Goal: Communication & Community: Share content

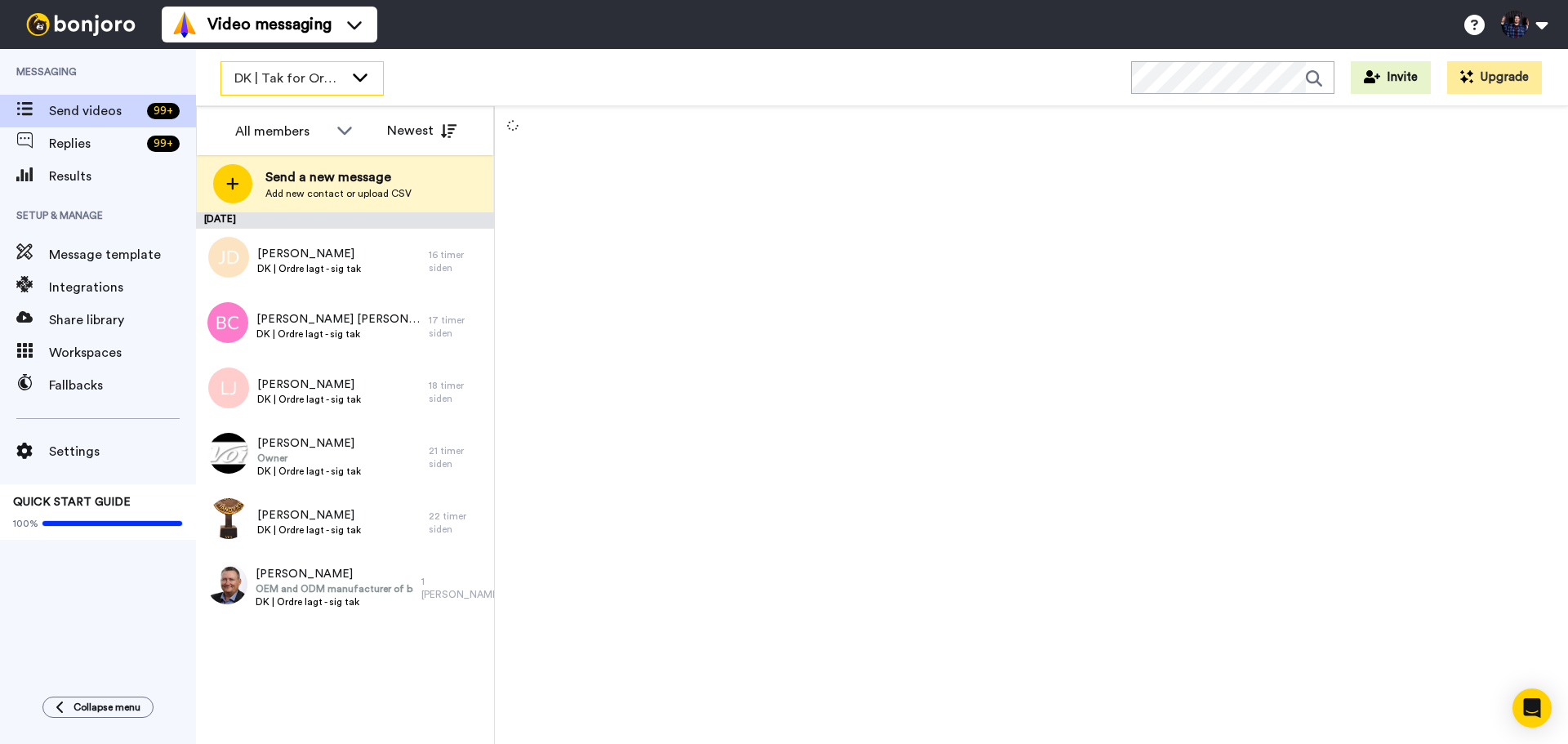
click at [299, 85] on span "DK | Tak for Ordre" at bounding box center [289, 79] width 109 height 19
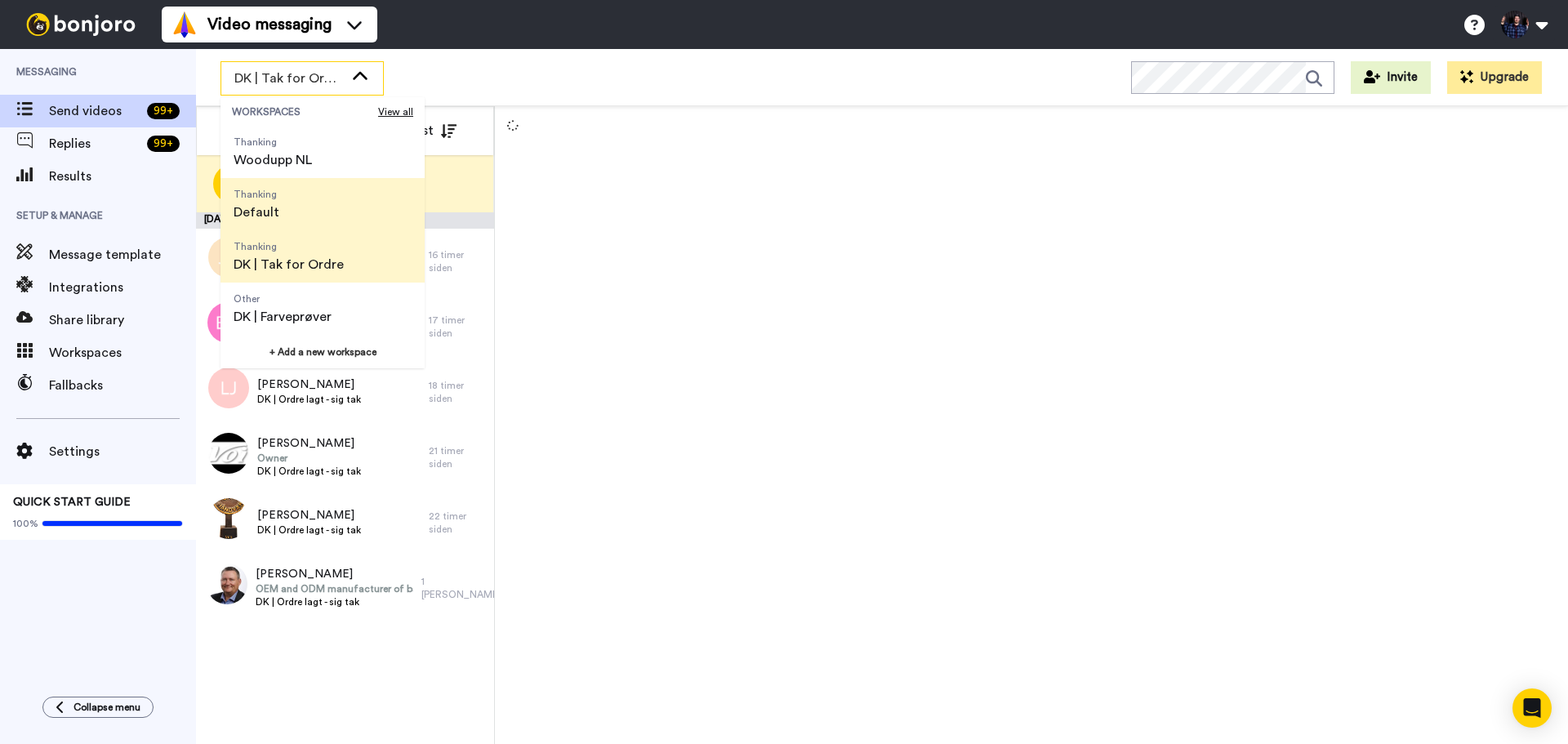
scroll to position [81, 0]
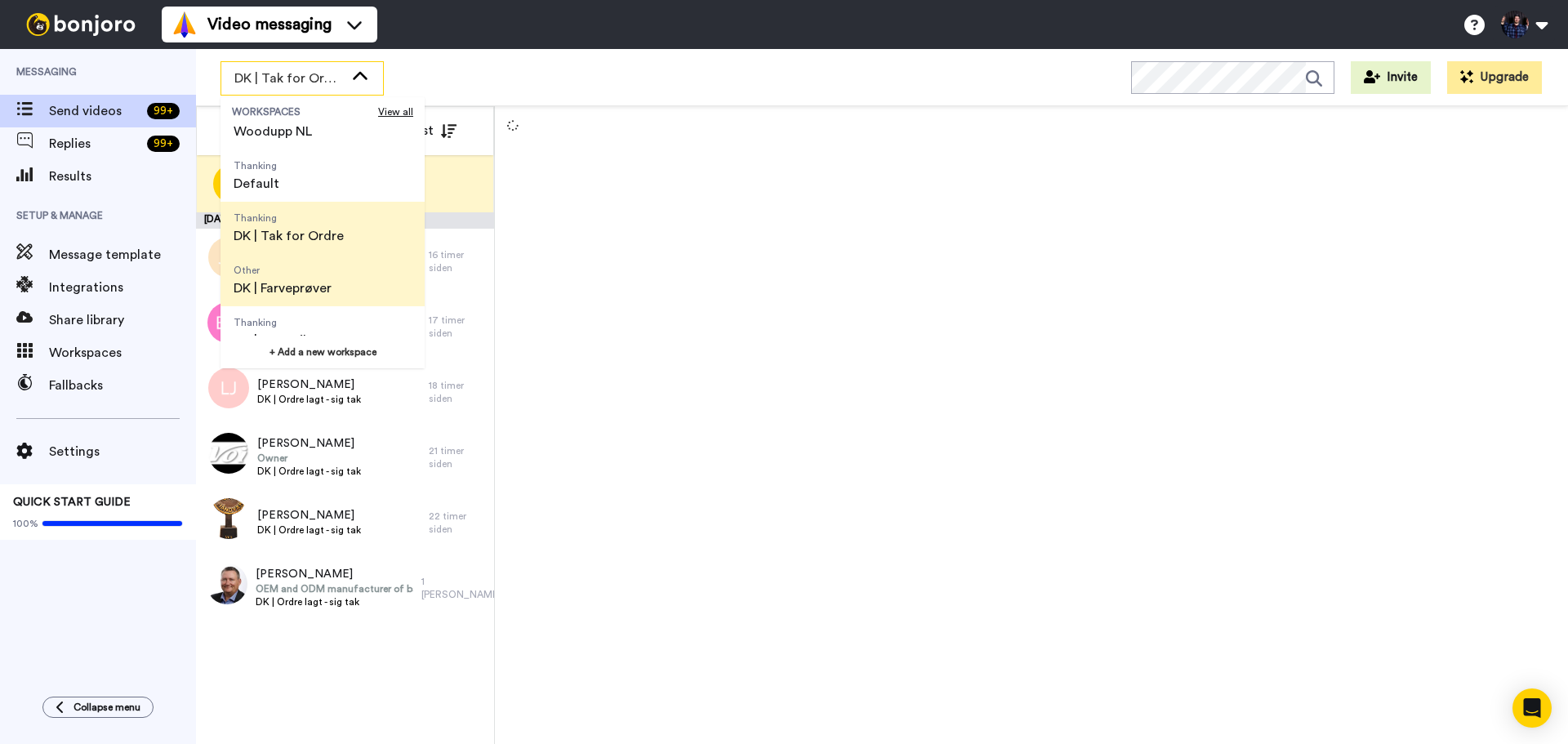
click at [329, 283] on span "DK | Farveprøver" at bounding box center [283, 289] width 98 height 19
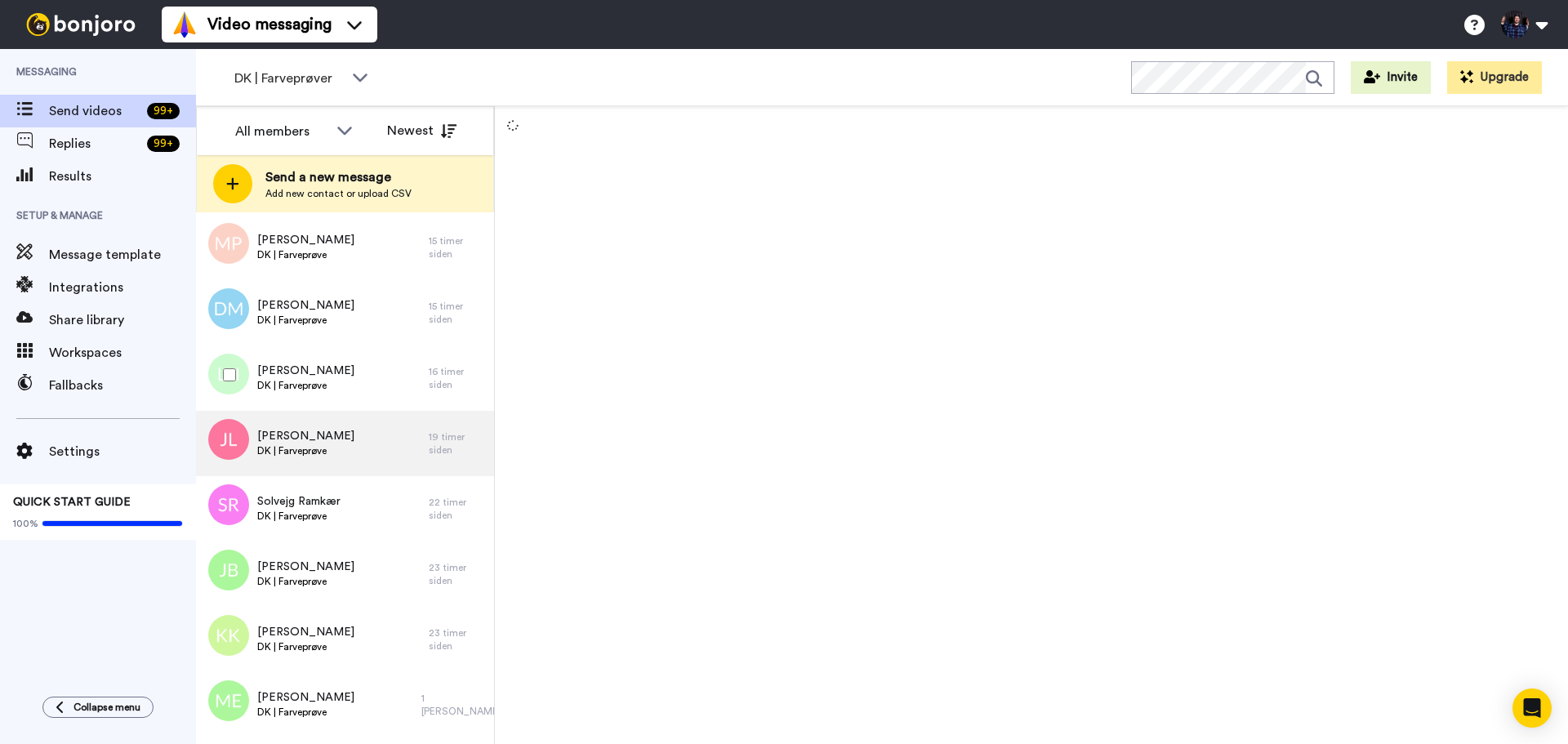
scroll to position [481, 0]
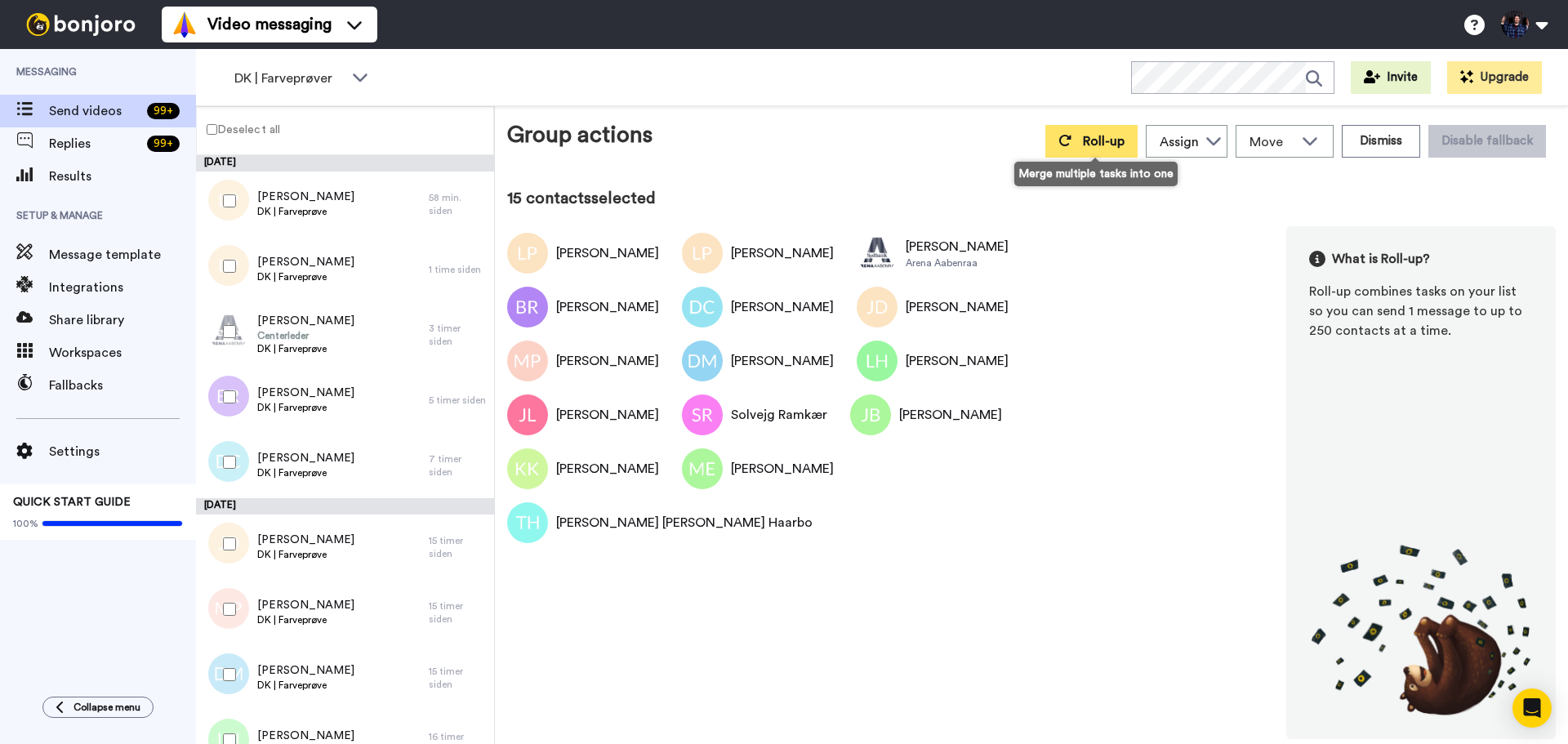
click at [1086, 134] on button "Roll-up" at bounding box center [1092, 141] width 92 height 33
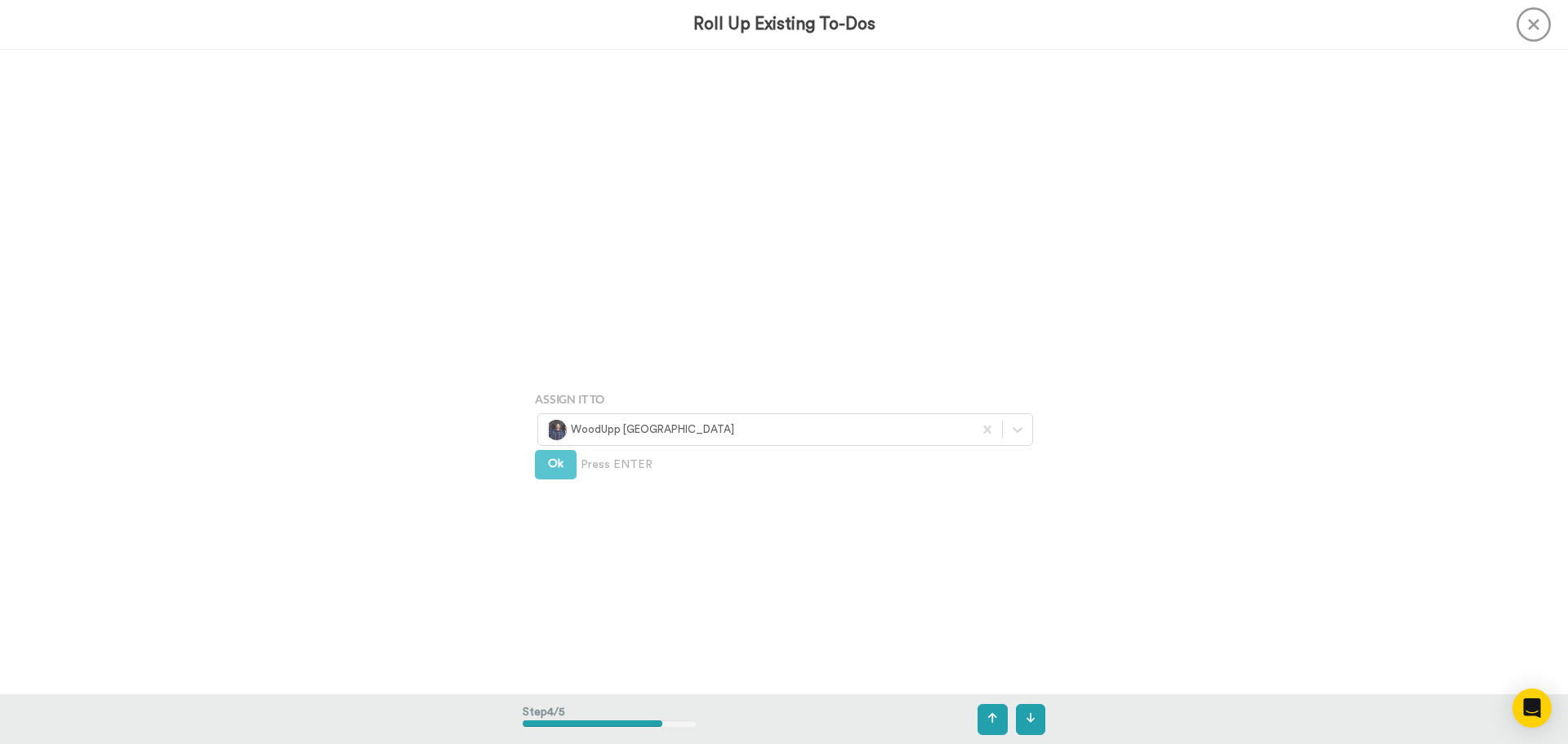
scroll to position [2580, 0]
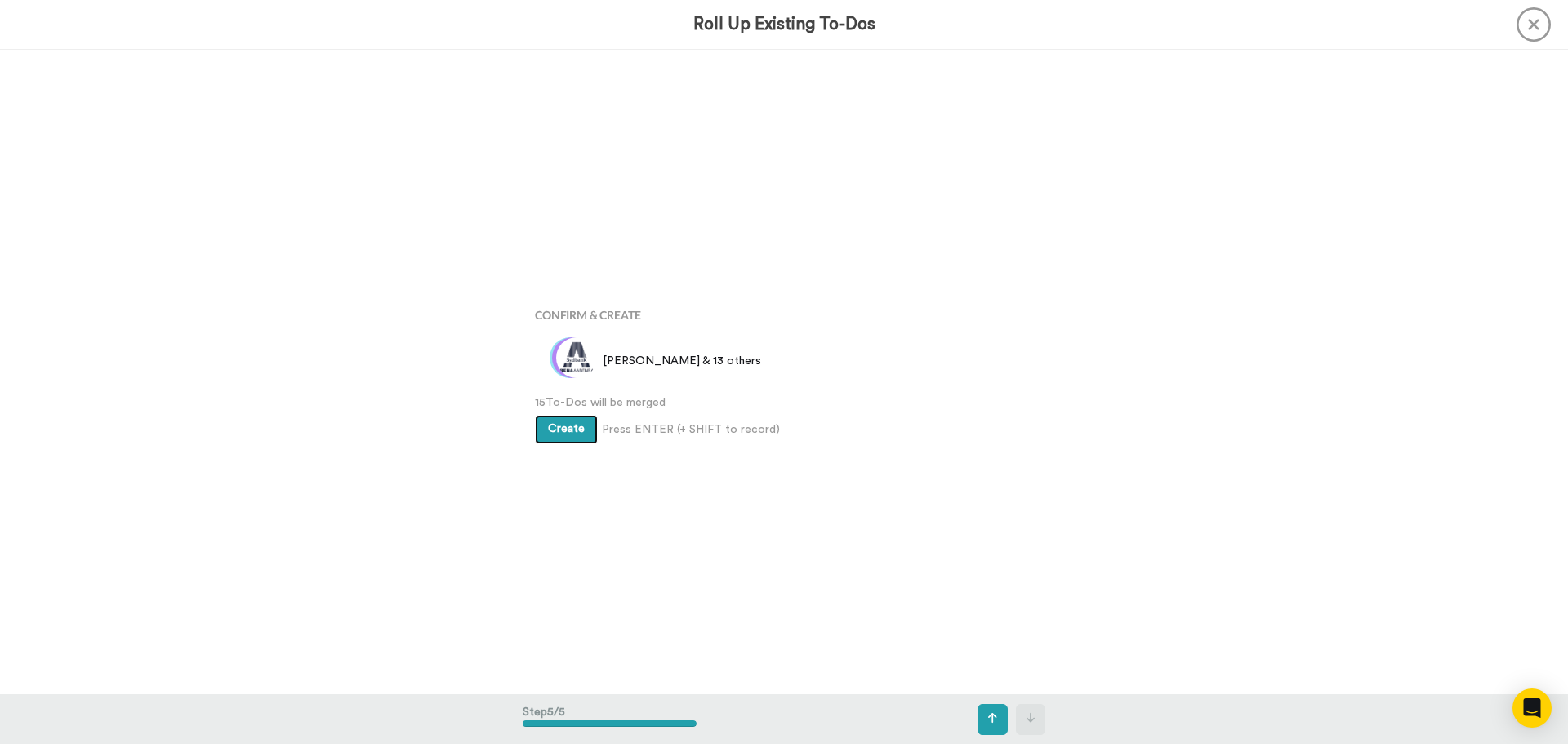
click at [557, 434] on button "Create" at bounding box center [566, 430] width 63 height 30
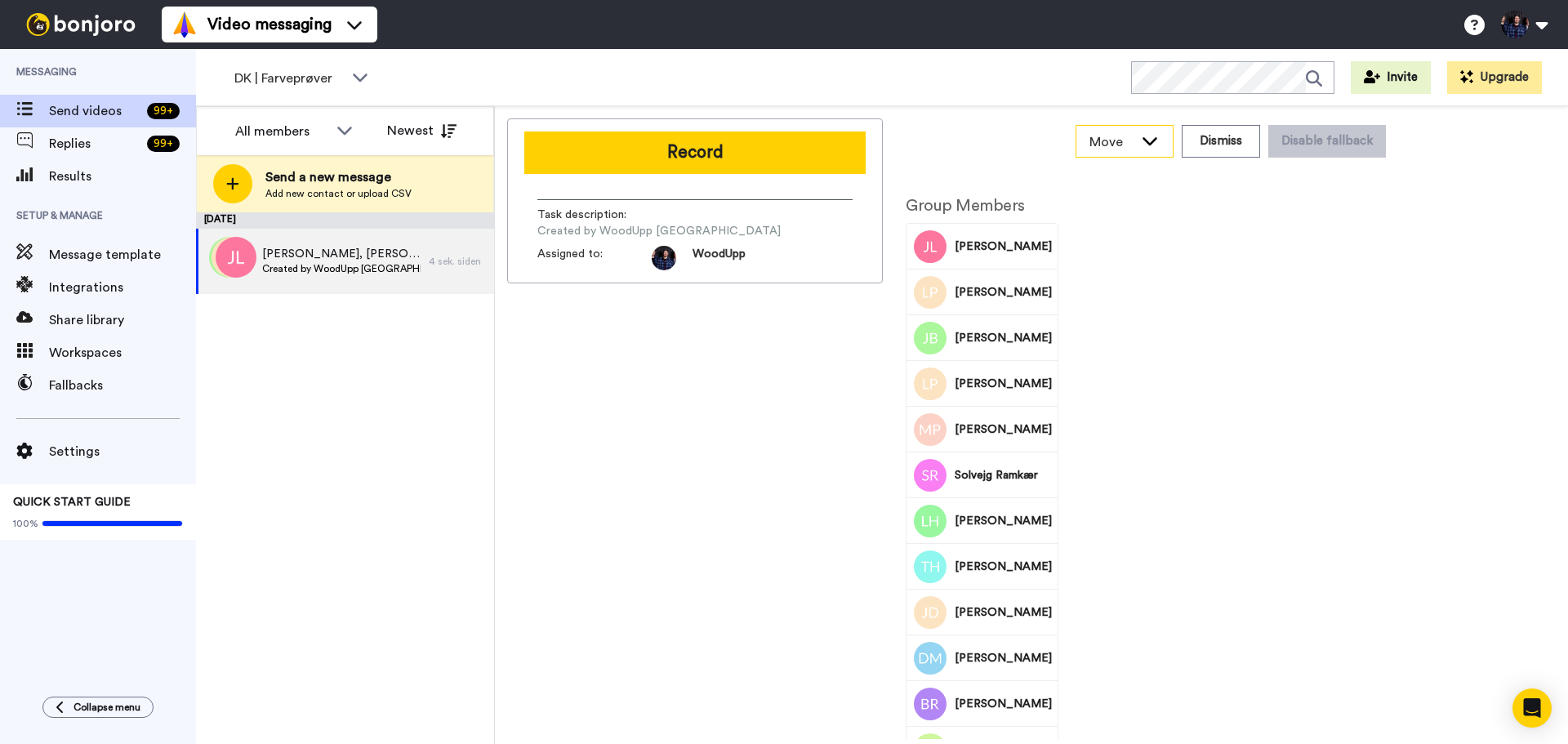
click at [1153, 147] on icon at bounding box center [1150, 140] width 19 height 16
click at [1385, 334] on div "Group Members [PERSON_NAME] [PERSON_NAME] [PERSON_NAME] [PERSON_NAME] [PERSON_N…" at bounding box center [1150, 553] width 490 height 746
click at [423, 261] on div "[PERSON_NAME], [PERSON_NAME] & 13 others Created by [PERSON_NAME] [GEOGRAPHIC_D…" at bounding box center [312, 262] width 233 height 65
click at [395, 267] on span "Created by WoodUpp [GEOGRAPHIC_DATA]" at bounding box center [341, 269] width 158 height 13
click at [333, 259] on span "[PERSON_NAME], [PERSON_NAME] & 13 others" at bounding box center [341, 253] width 158 height 16
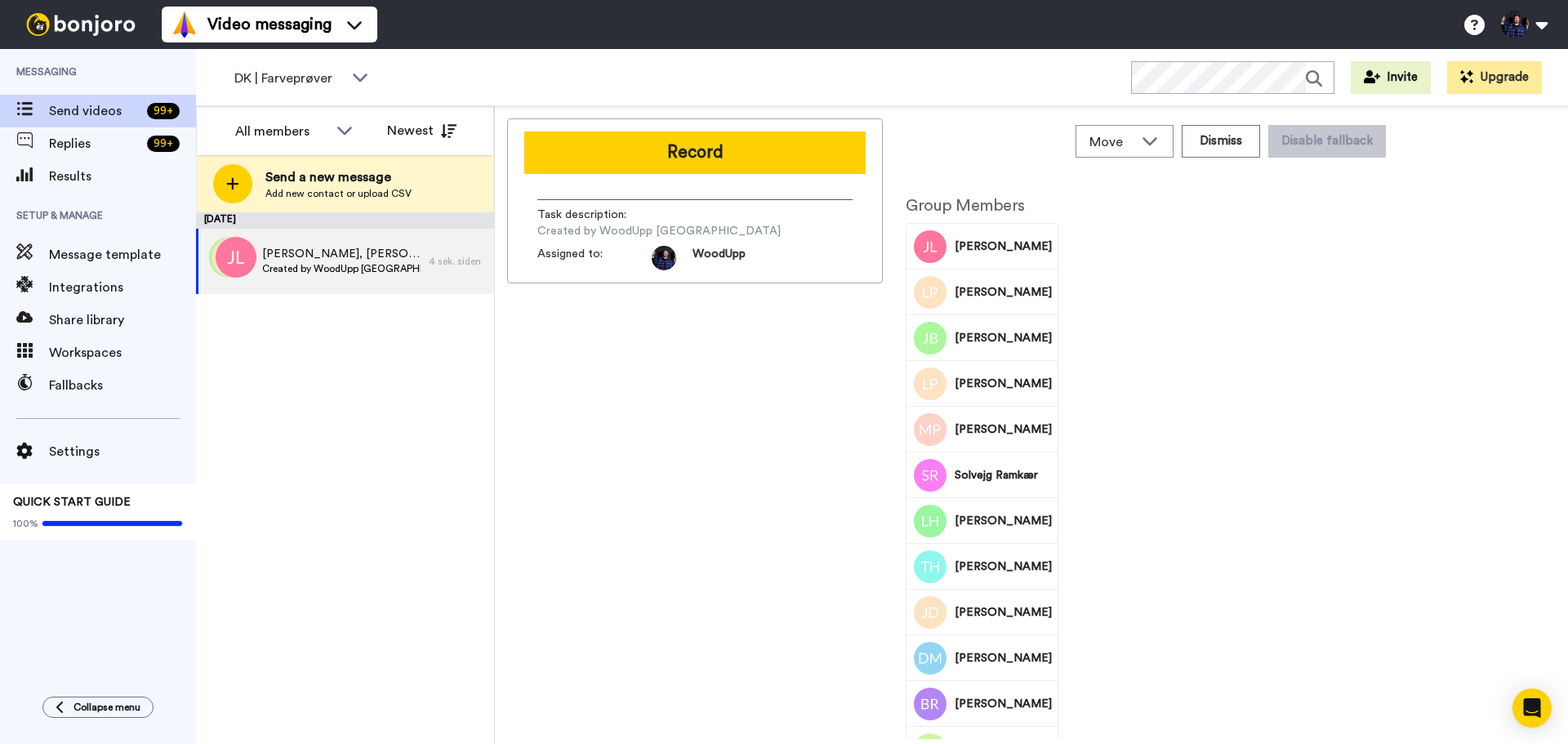
click at [1038, 477] on span "Solvejg Ramkær" at bounding box center [1003, 475] width 97 height 16
click at [1145, 132] on icon at bounding box center [1150, 140] width 19 height 16
click at [1145, 132] on div "Move" at bounding box center [1124, 141] width 97 height 31
click at [1145, 135] on icon at bounding box center [1150, 140] width 19 height 16
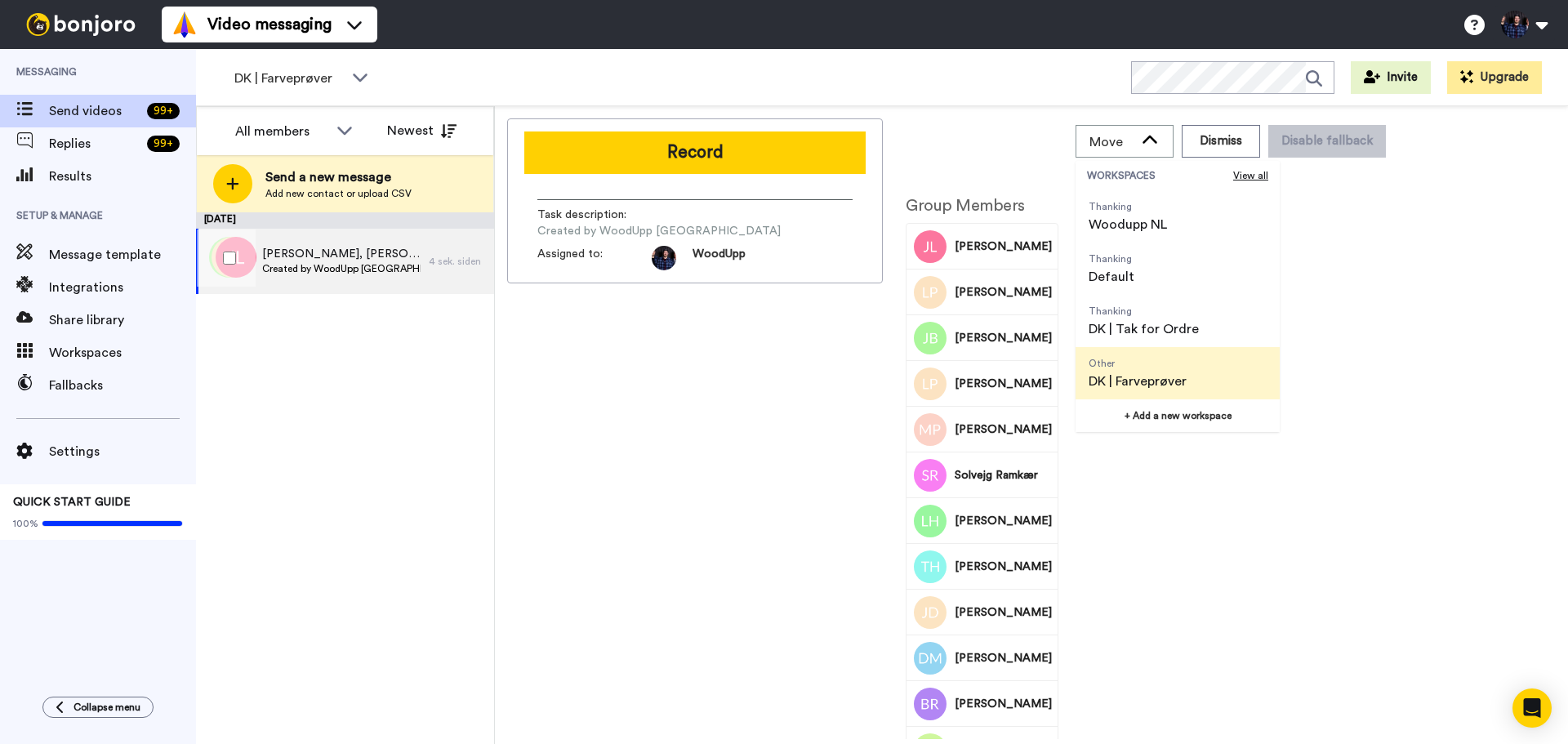
click at [336, 272] on span "Created by WoodUpp [GEOGRAPHIC_DATA]" at bounding box center [341, 269] width 158 height 13
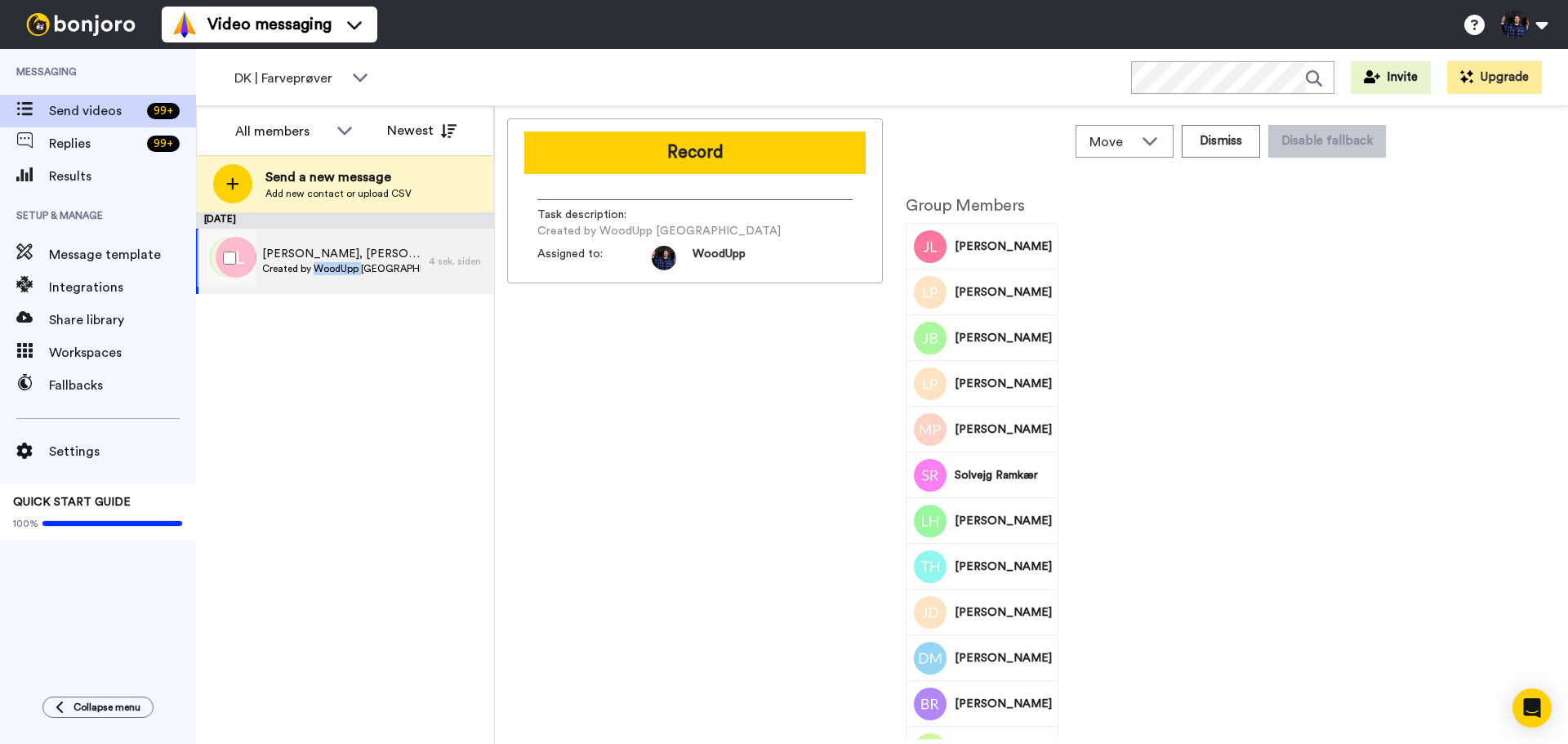
click at [336, 272] on span "Created by WoodUpp [GEOGRAPHIC_DATA]" at bounding box center [341, 269] width 158 height 13
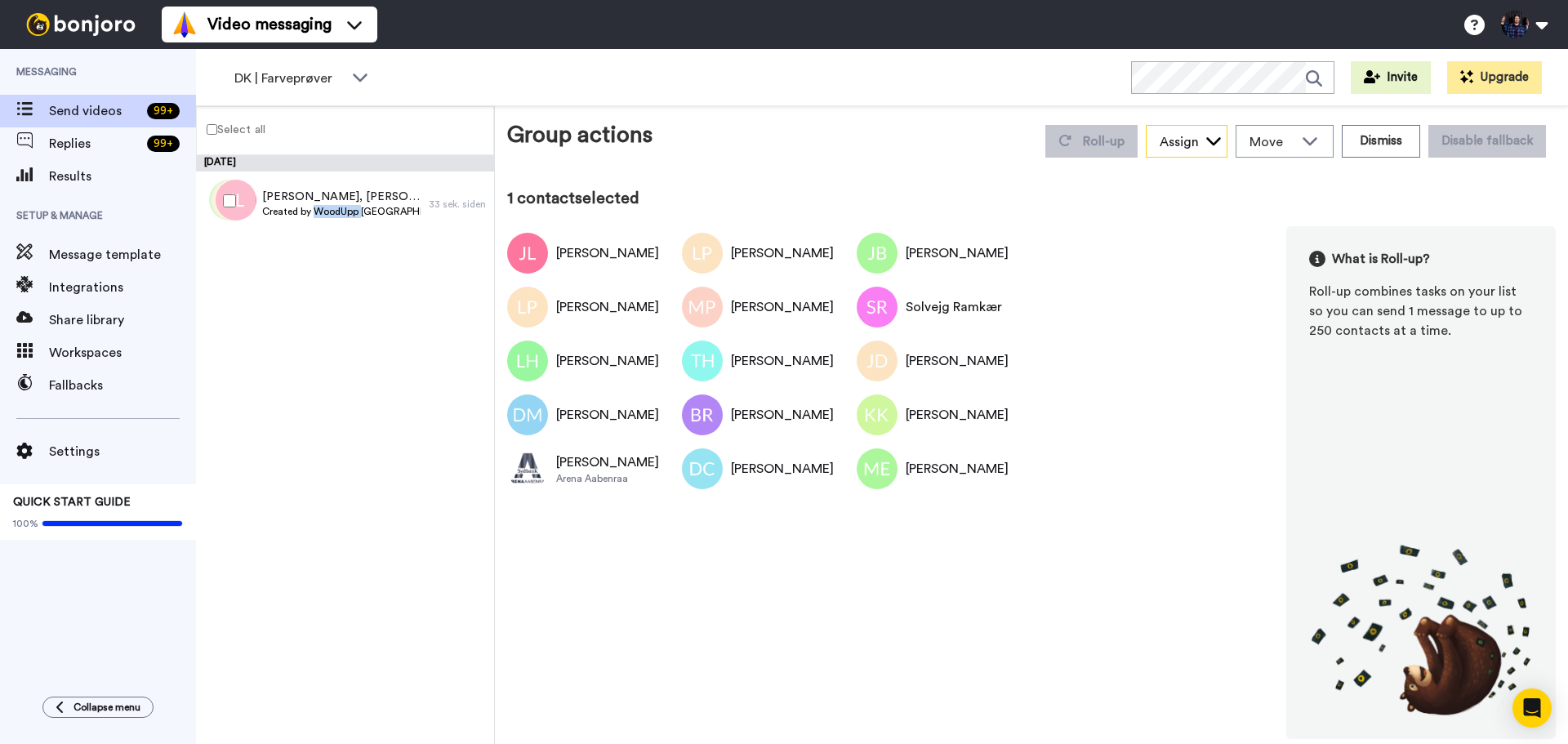
click at [1199, 151] on div "Assign" at bounding box center [1179, 142] width 39 height 19
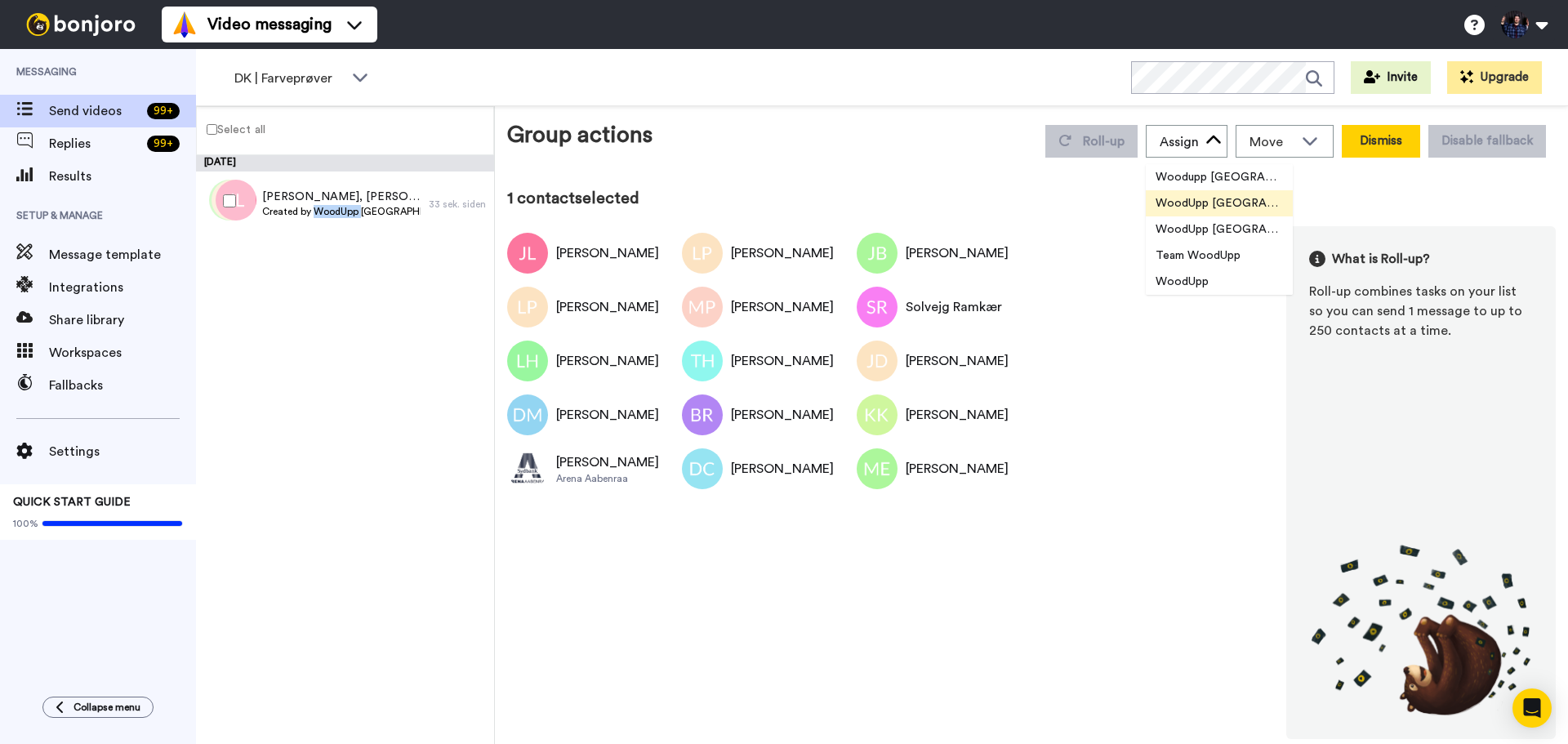
click at [1419, 143] on button "Dismiss" at bounding box center [1381, 141] width 79 height 33
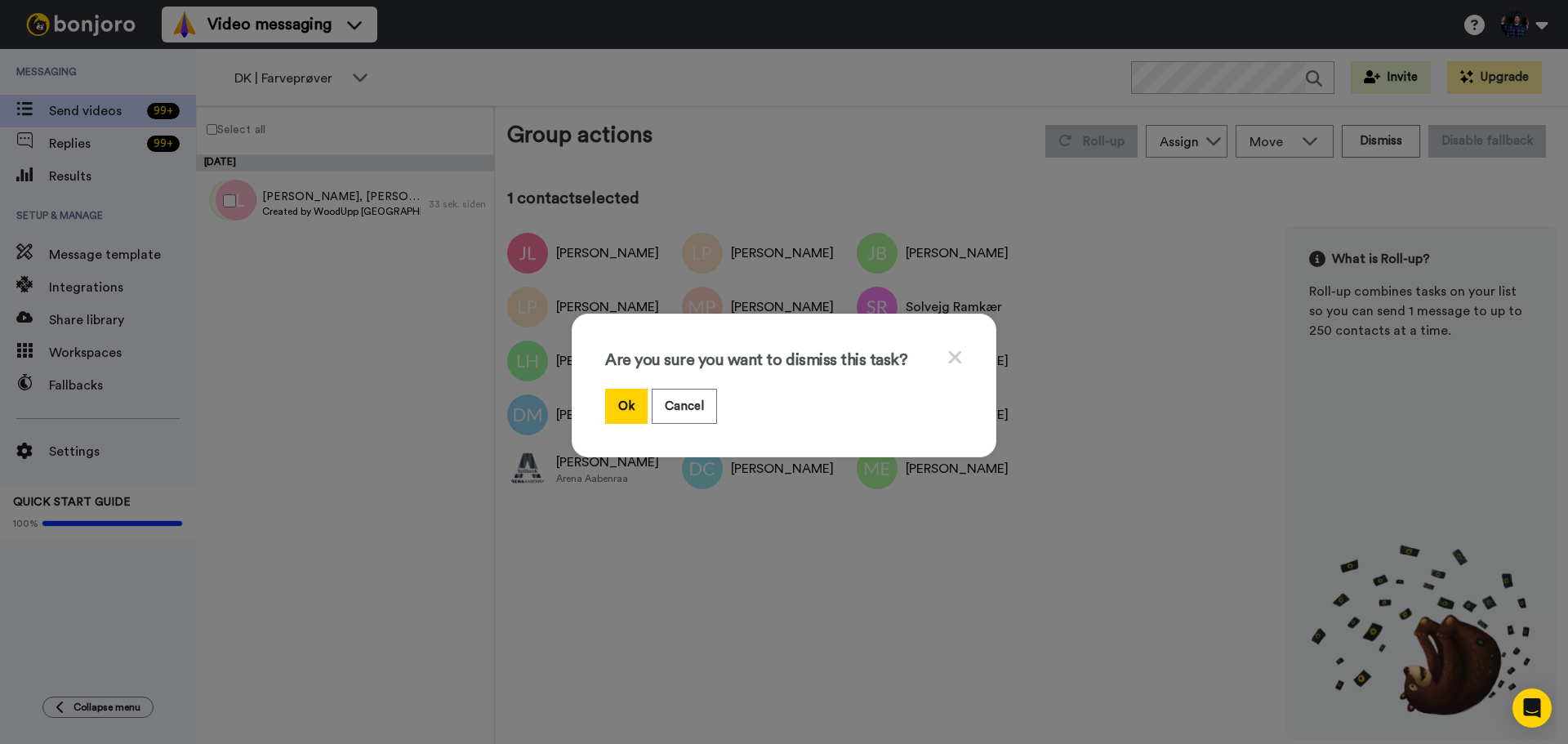
click at [957, 354] on div "Are you sure you want to dismiss this task? Ok Cancel" at bounding box center [783, 385] width 425 height 144
click at [955, 351] on icon at bounding box center [956, 358] width 13 height 13
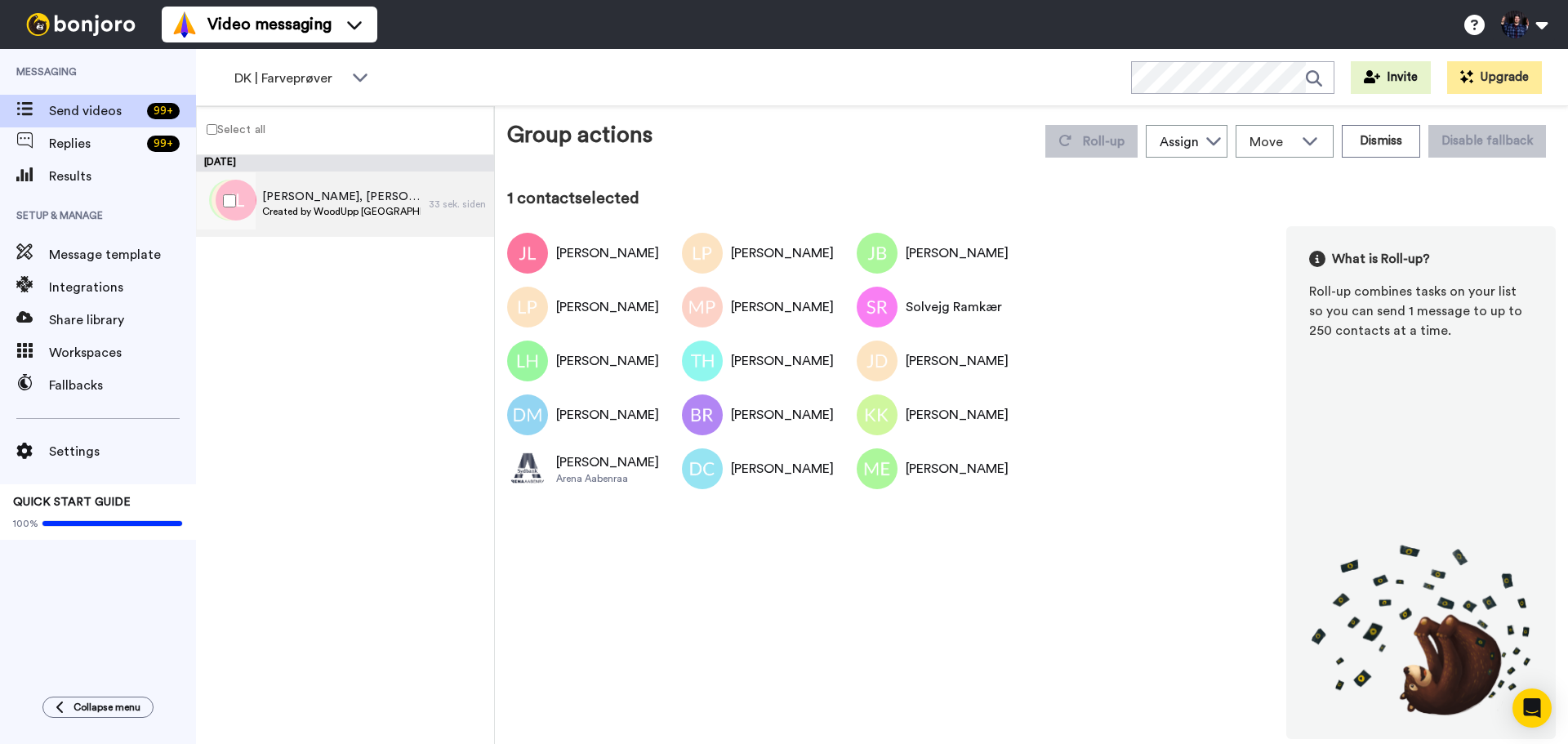
click at [334, 198] on span "[PERSON_NAME], [PERSON_NAME] & 13 others" at bounding box center [341, 197] width 158 height 16
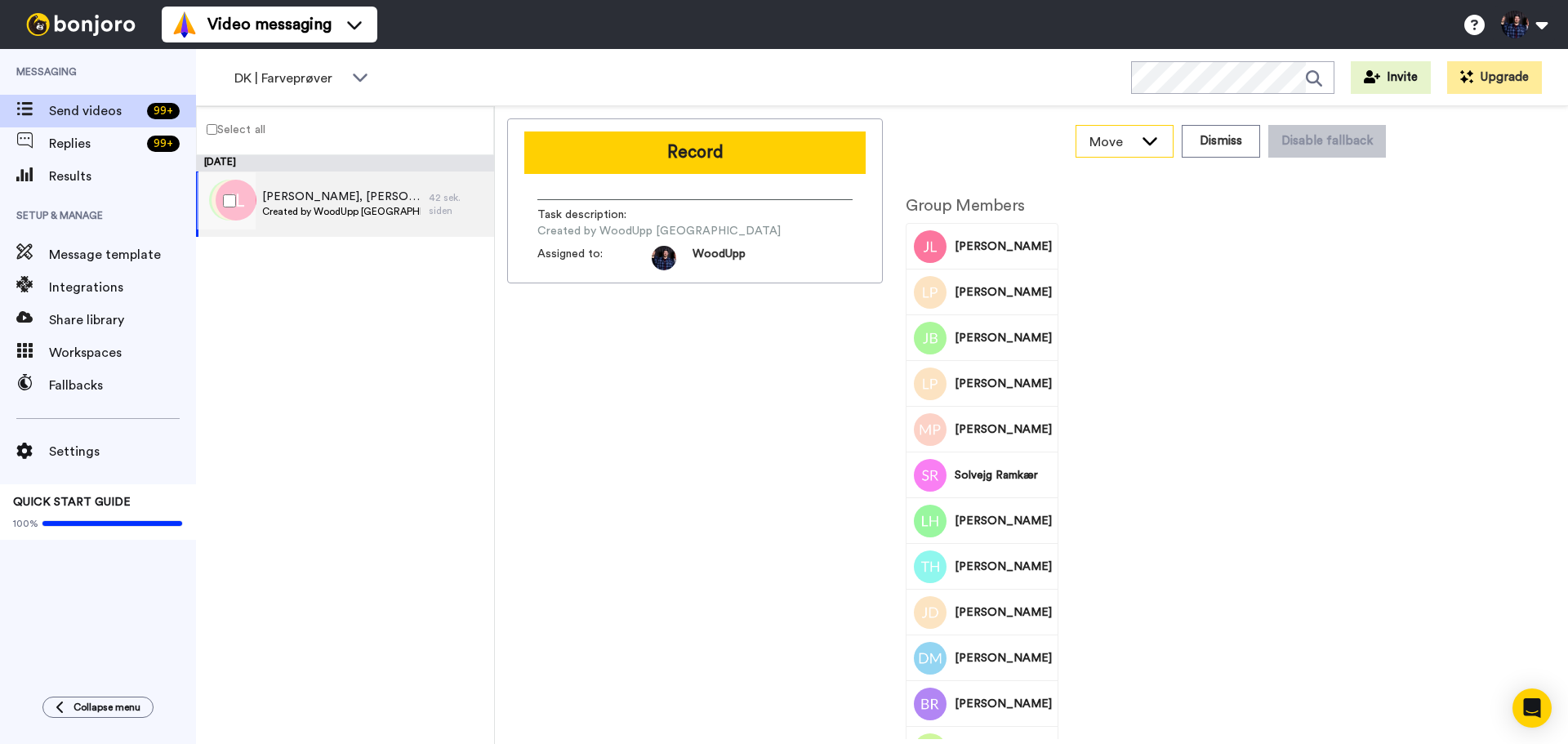
click at [1141, 138] on div "Move" at bounding box center [1124, 141] width 97 height 31
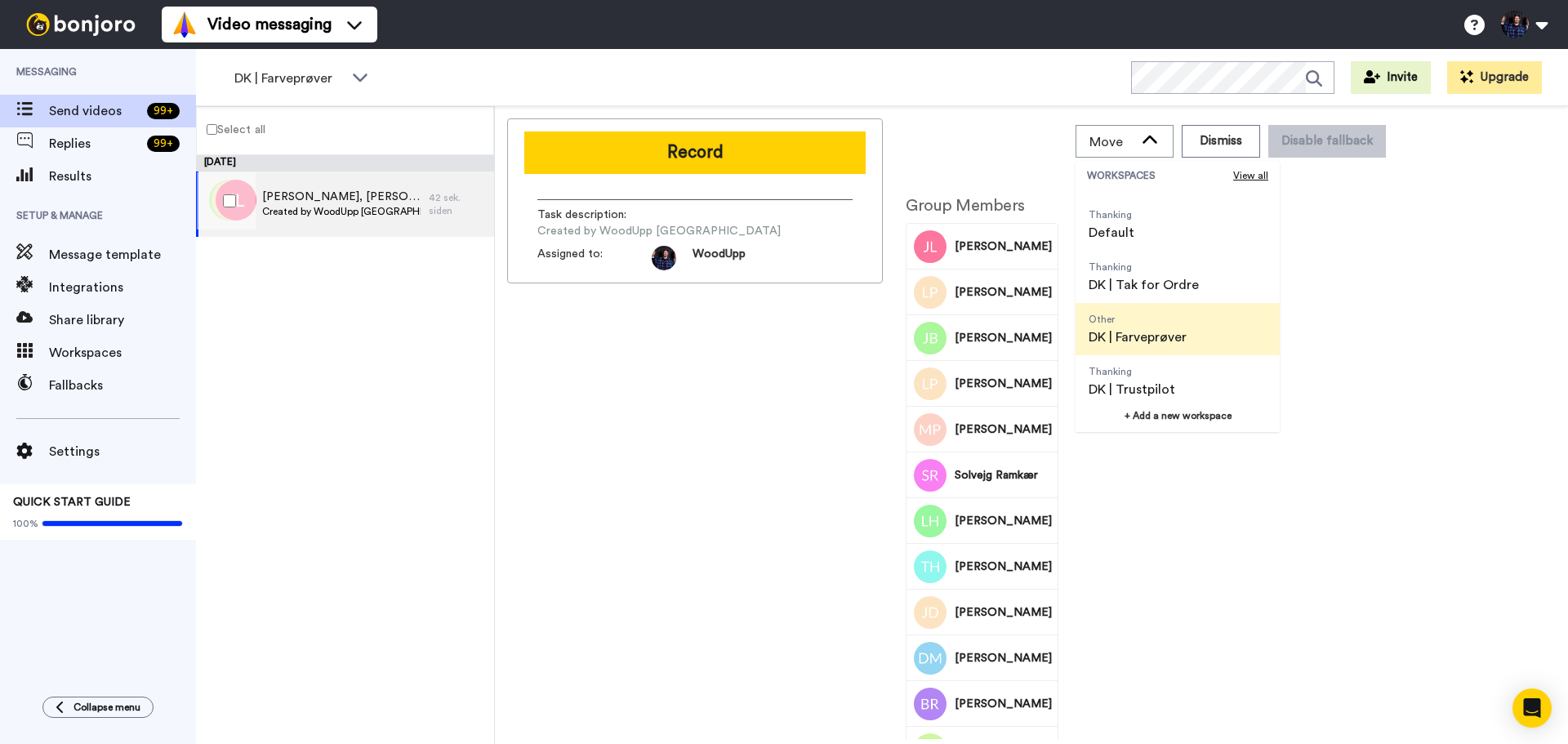
scroll to position [81, 0]
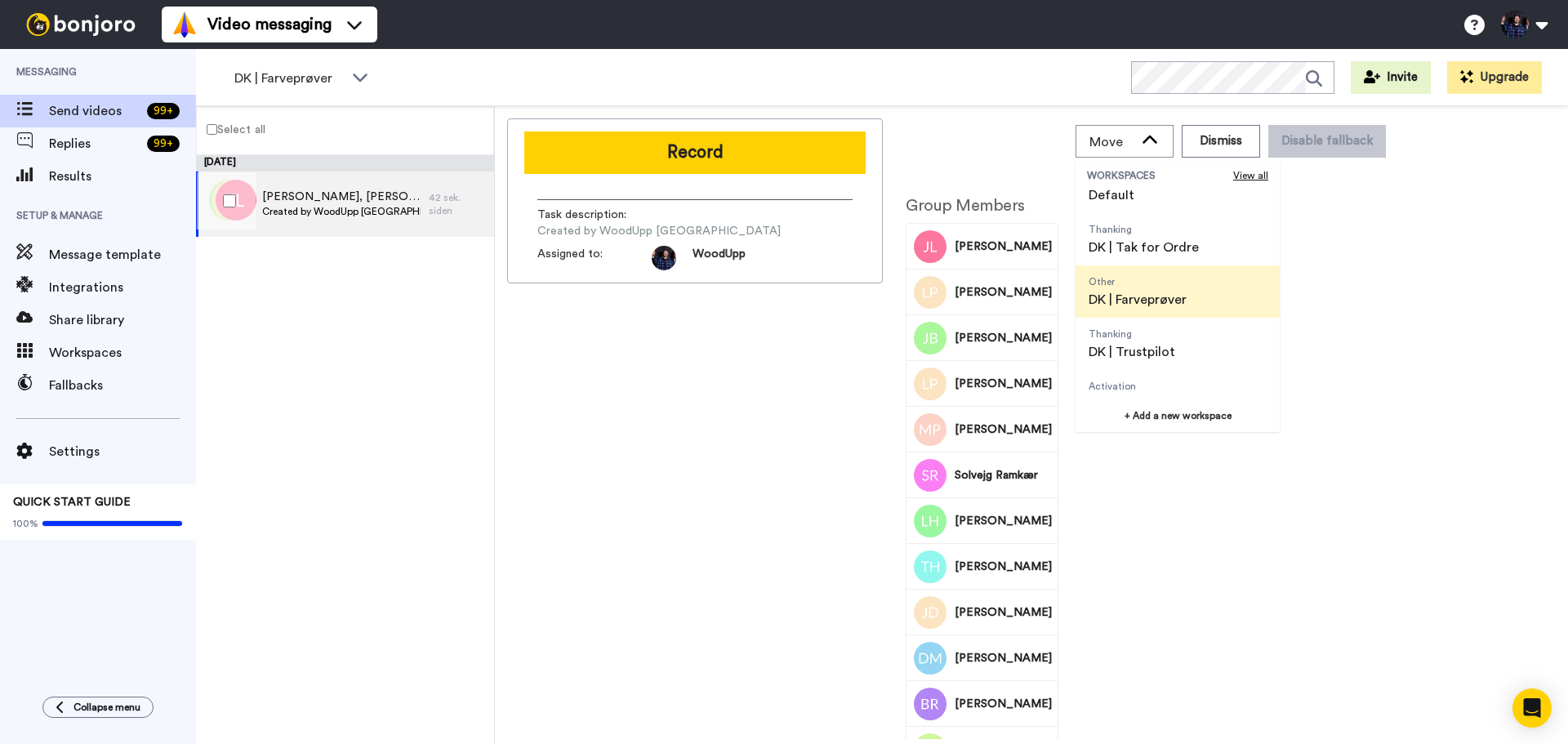
click at [1180, 296] on span "DK | Farveprøver" at bounding box center [1138, 300] width 98 height 19
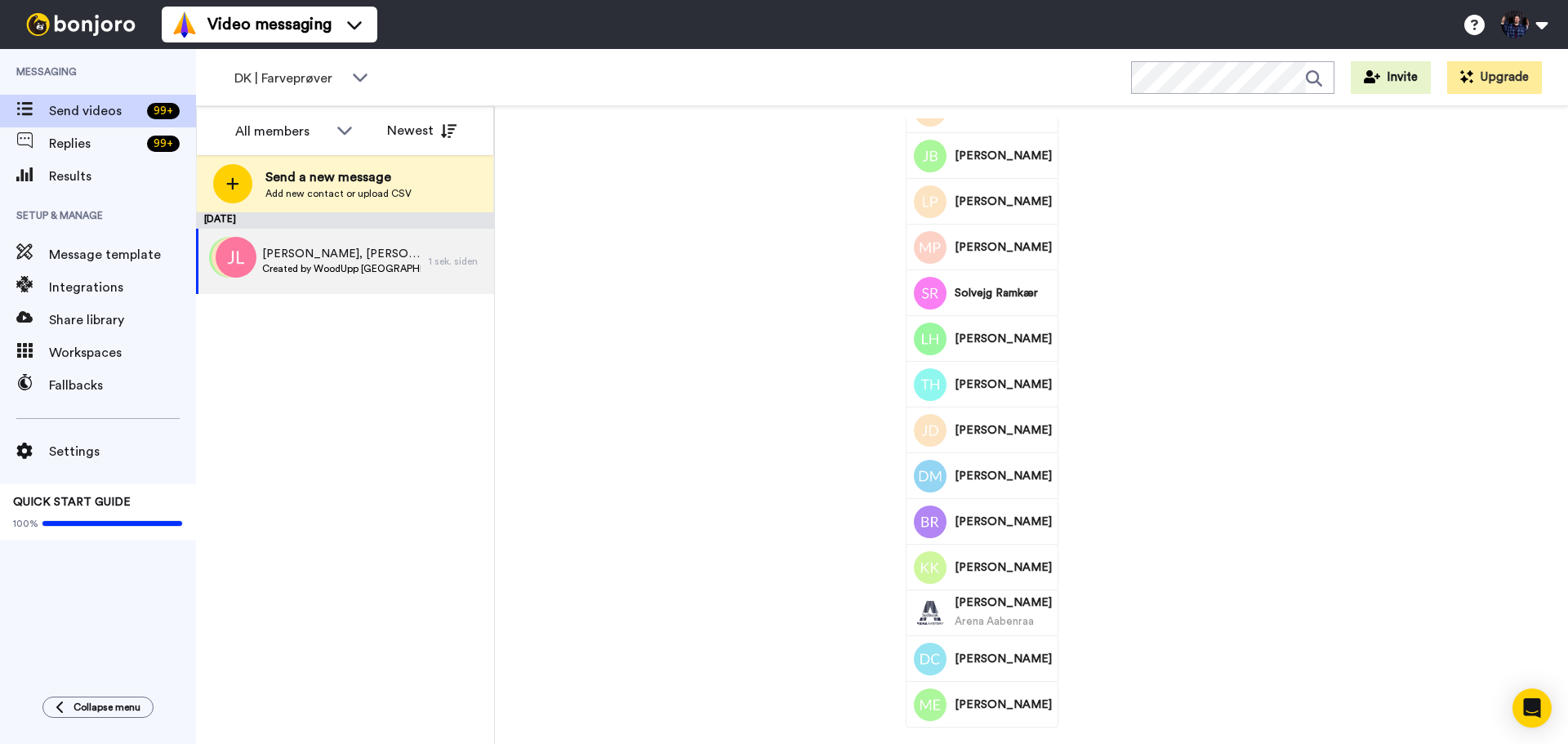
scroll to position [187, 0]
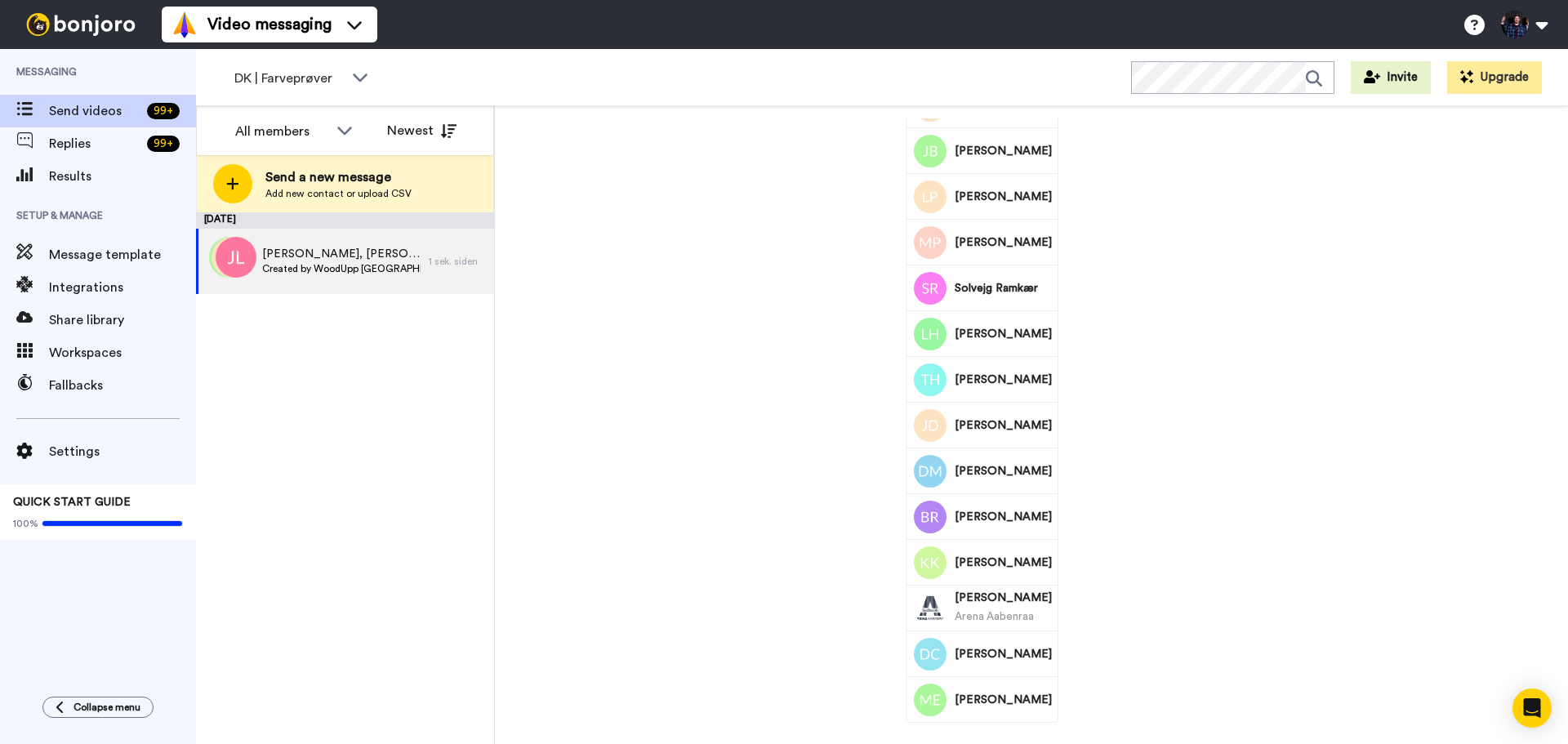
click at [1007, 601] on span "[PERSON_NAME]" at bounding box center [1003, 597] width 97 height 16
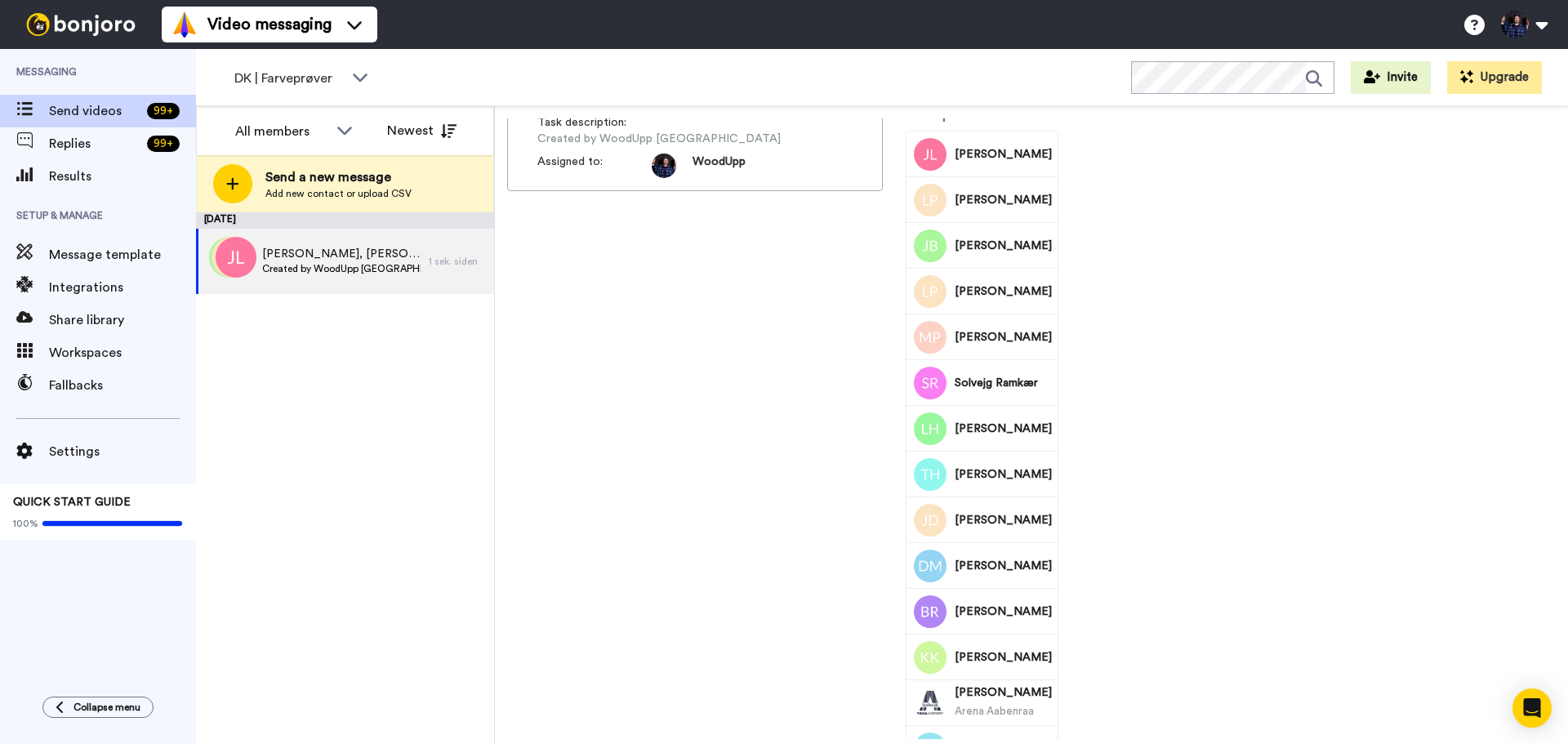
scroll to position [0, 0]
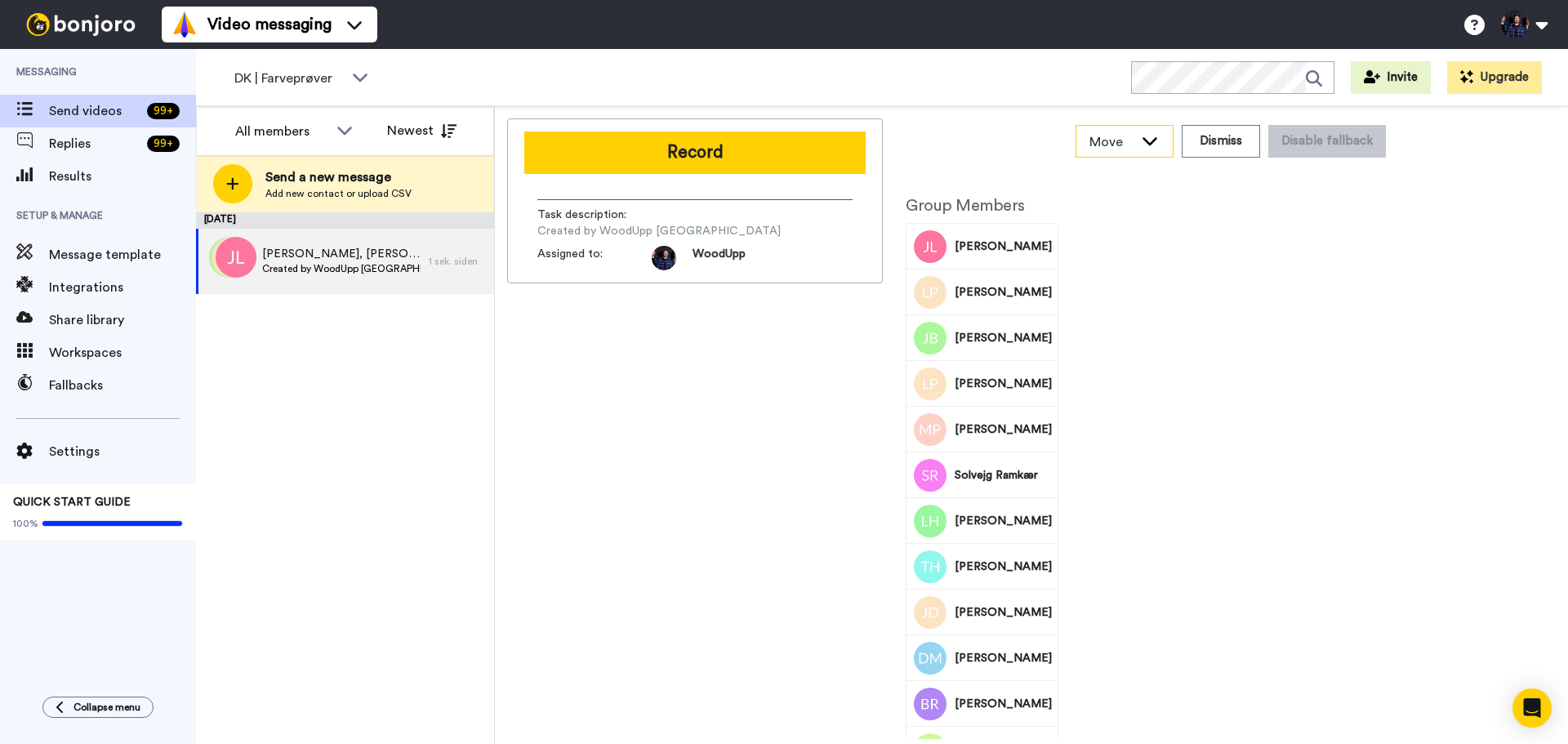
click at [1134, 136] on span "Move" at bounding box center [1112, 142] width 44 height 19
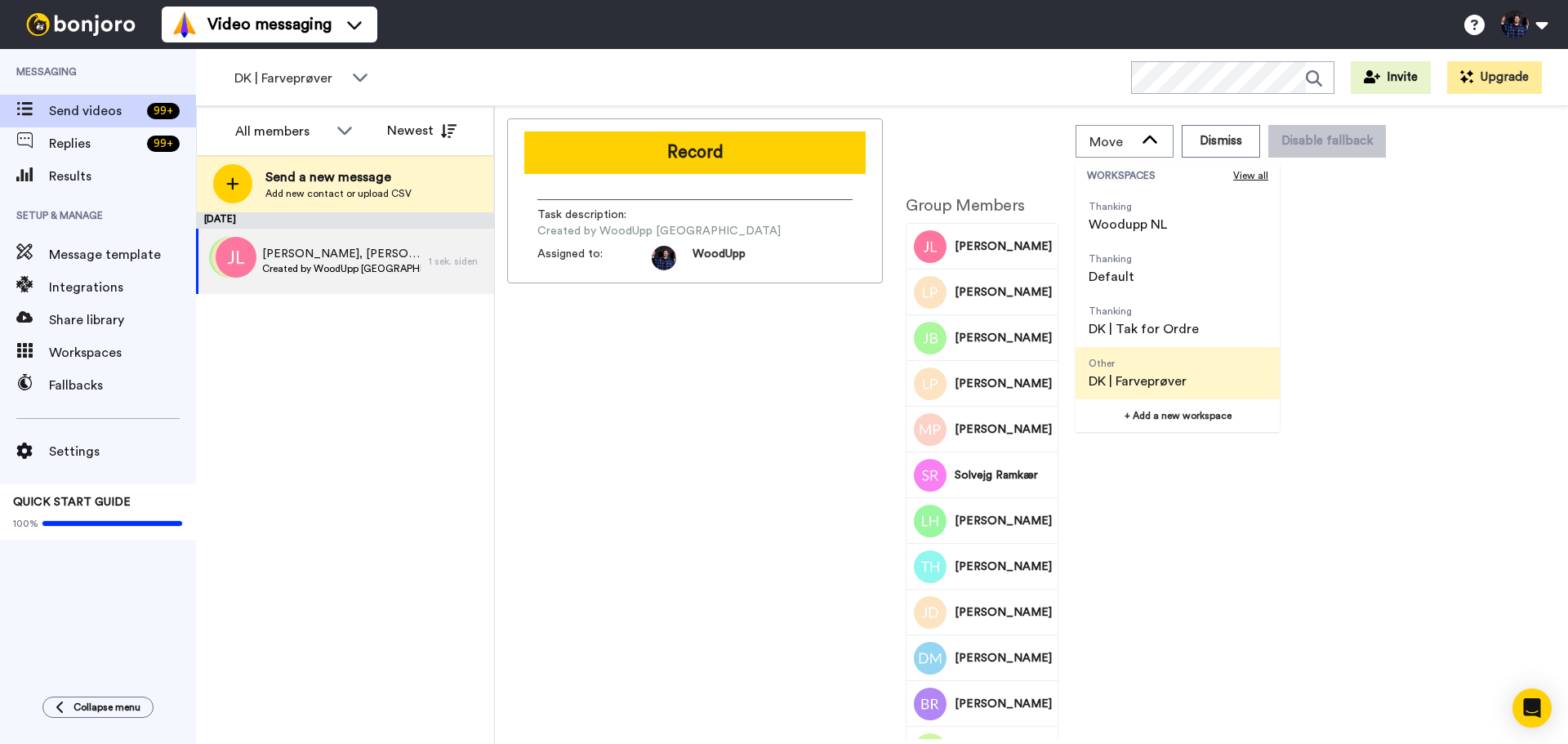
click at [1409, 343] on div "Record Task description : Created by WoodUpp [GEOGRAPHIC_DATA] Assigned to: Woo…" at bounding box center [1031, 430] width 1049 height 621
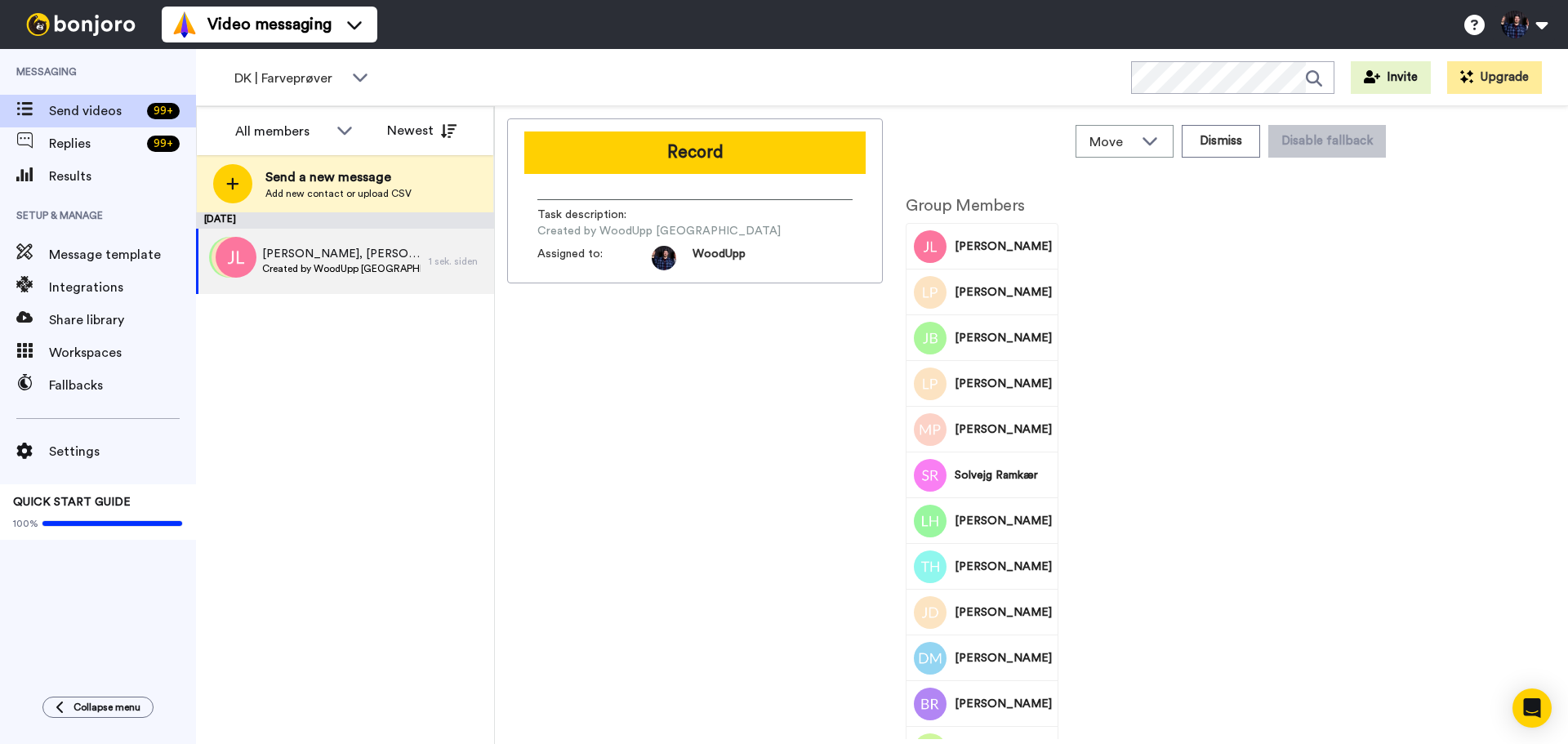
click at [1389, 376] on div "Group Members [PERSON_NAME] [PERSON_NAME] [PERSON_NAME] [PERSON_NAME] [PERSON_N…" at bounding box center [1150, 553] width 490 height 746
click at [328, 71] on span "DK | Farveprøver" at bounding box center [289, 79] width 109 height 19
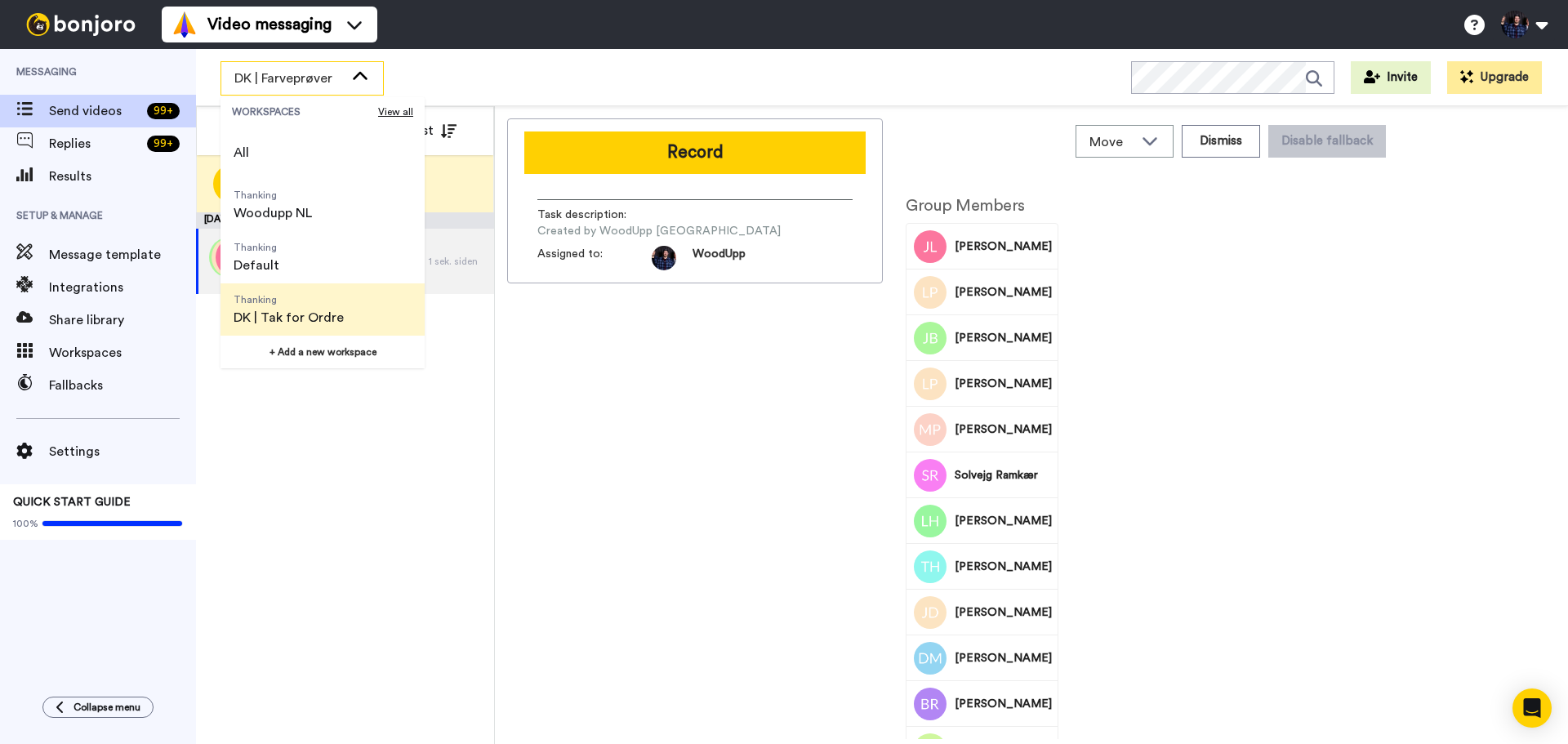
click at [353, 323] on li "Thanking DK | Tak for Ordre" at bounding box center [322, 310] width 204 height 53
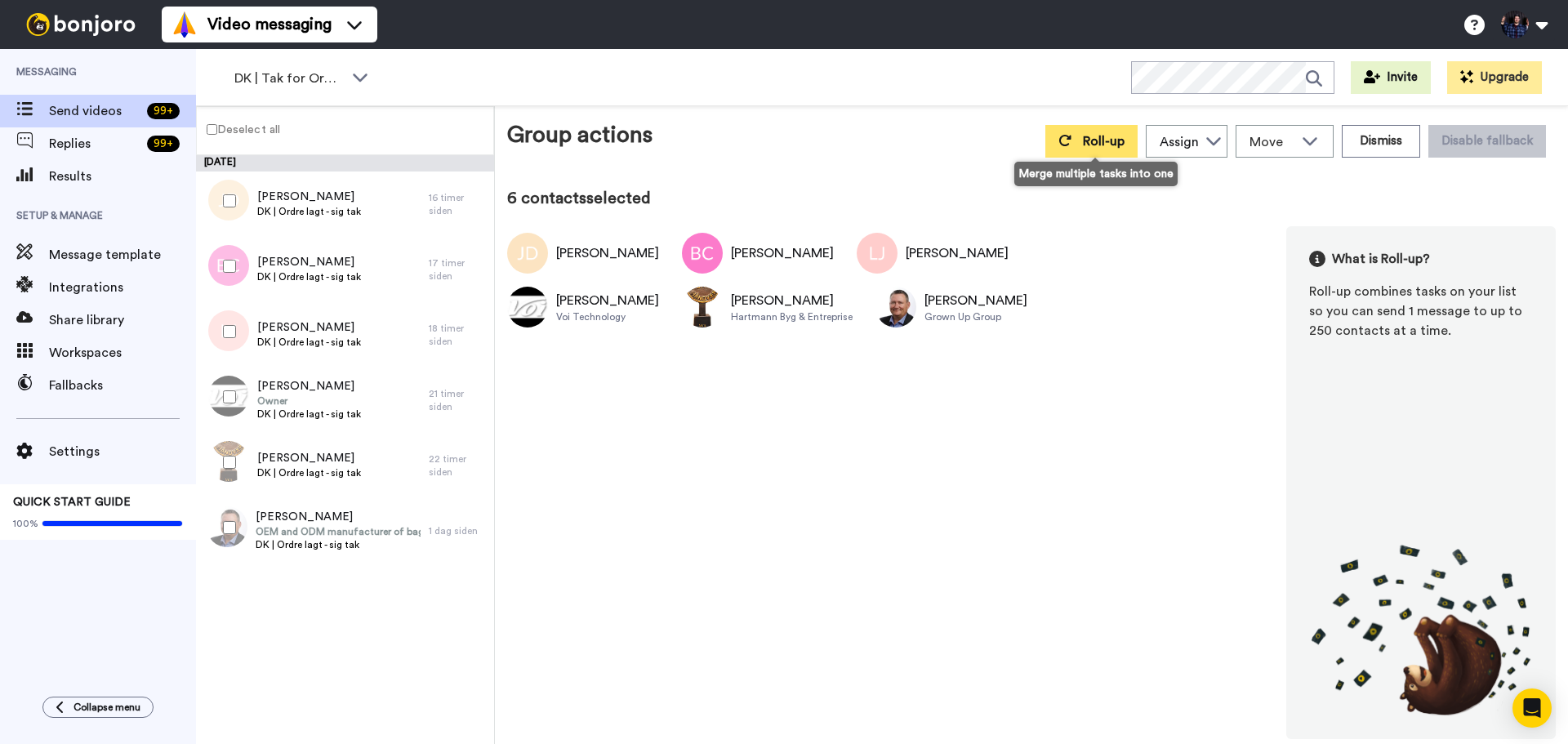
click at [1091, 148] on button "Roll-up" at bounding box center [1092, 141] width 92 height 33
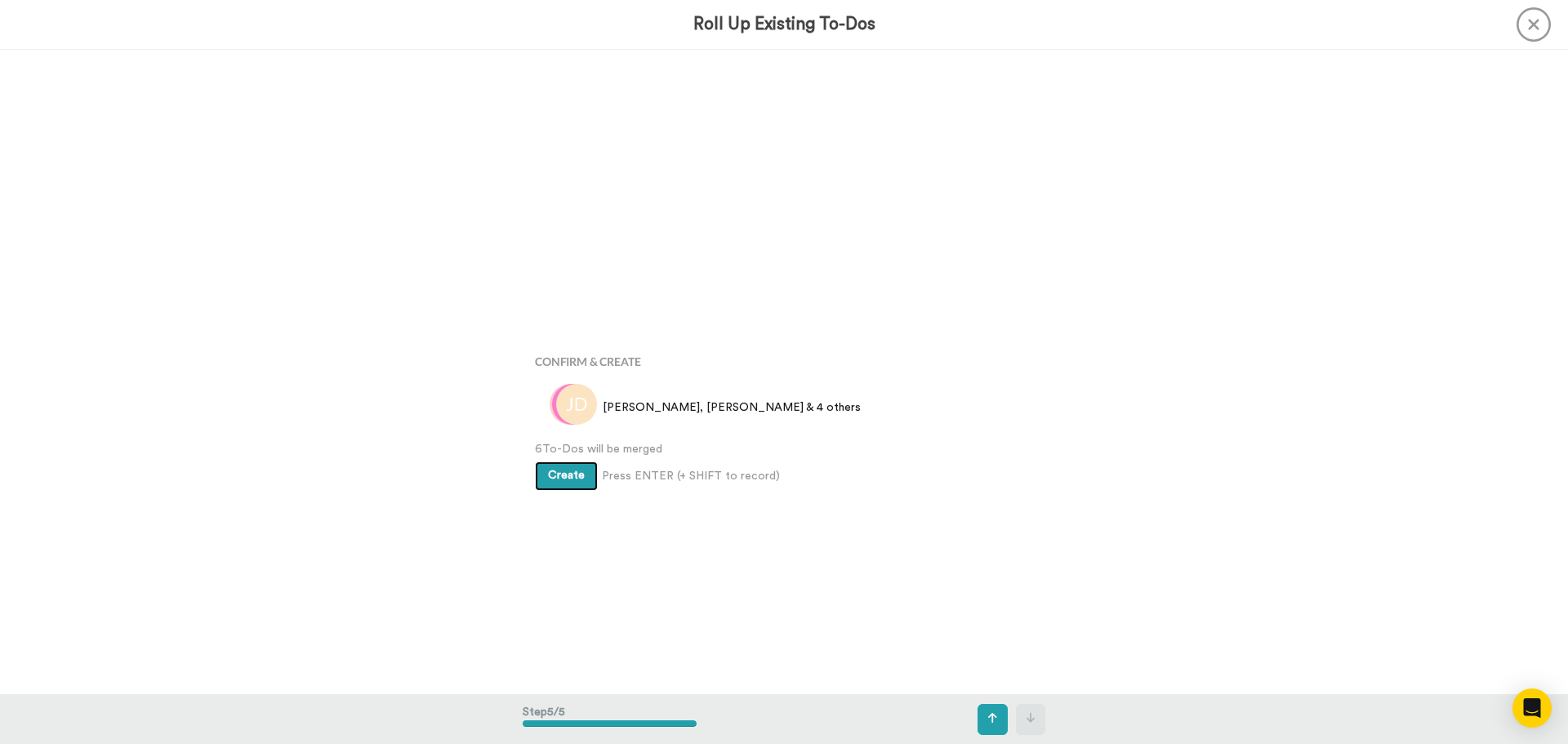
scroll to position [2580, 0]
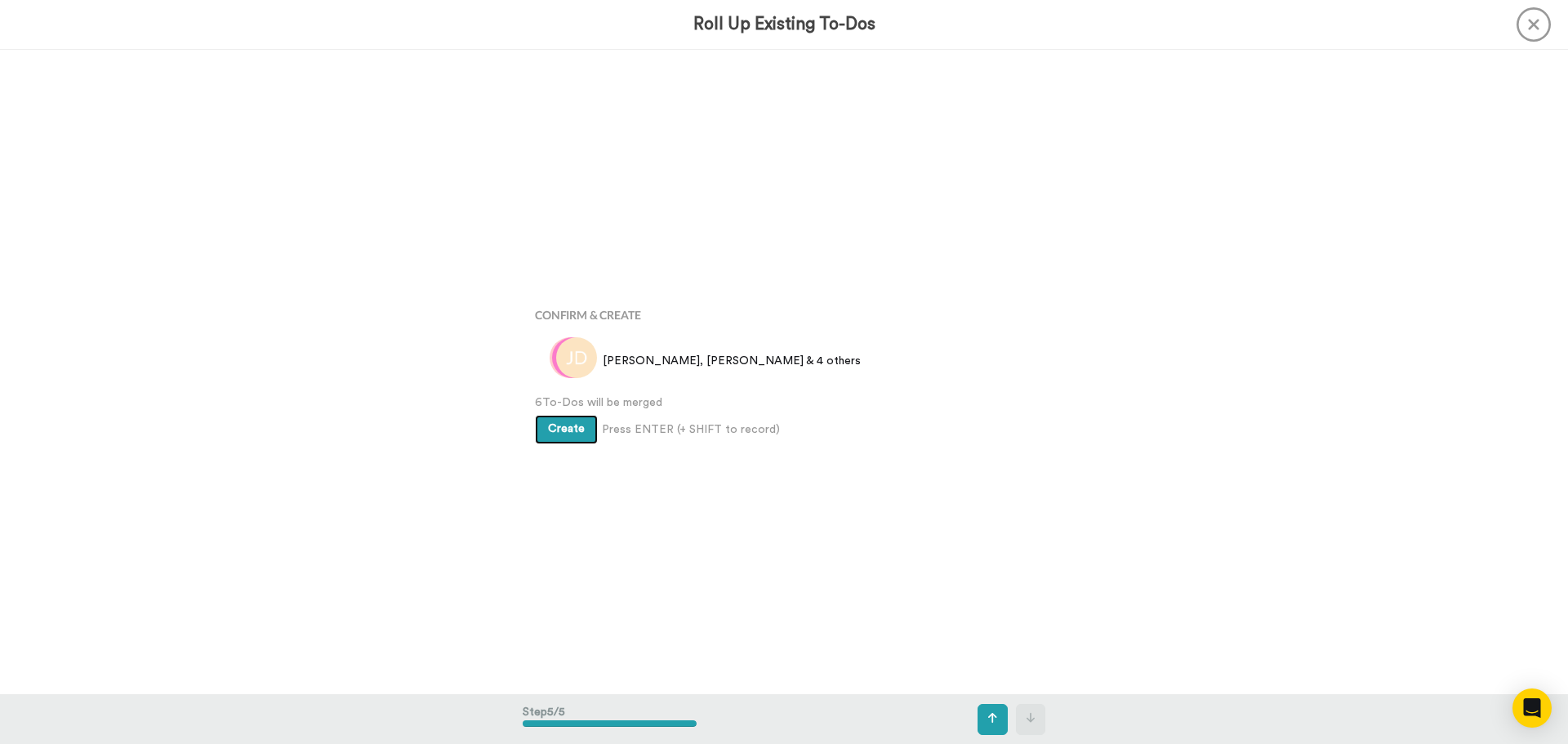
click at [565, 434] on button "Create" at bounding box center [566, 430] width 63 height 30
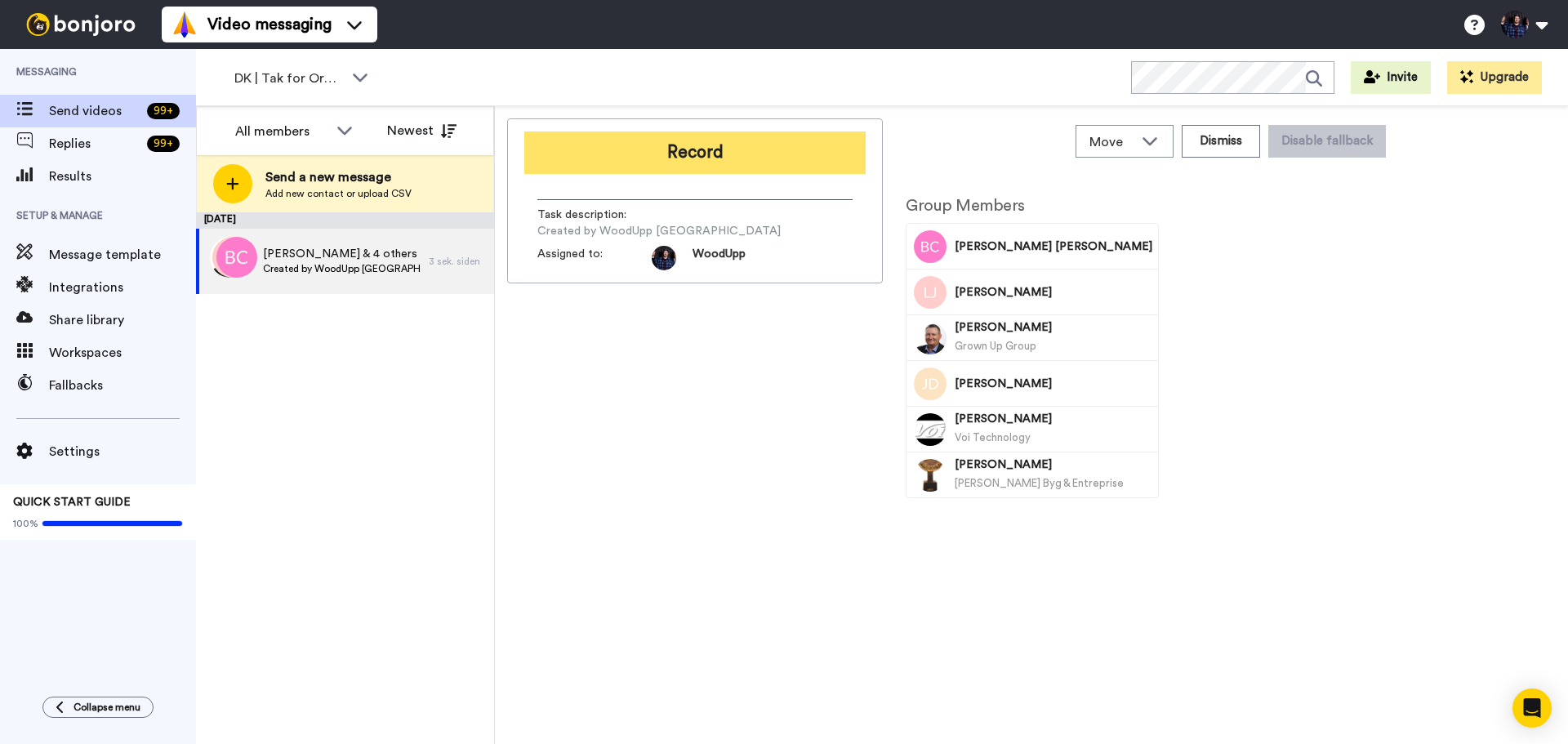
click at [827, 151] on button "Record" at bounding box center [695, 152] width 341 height 42
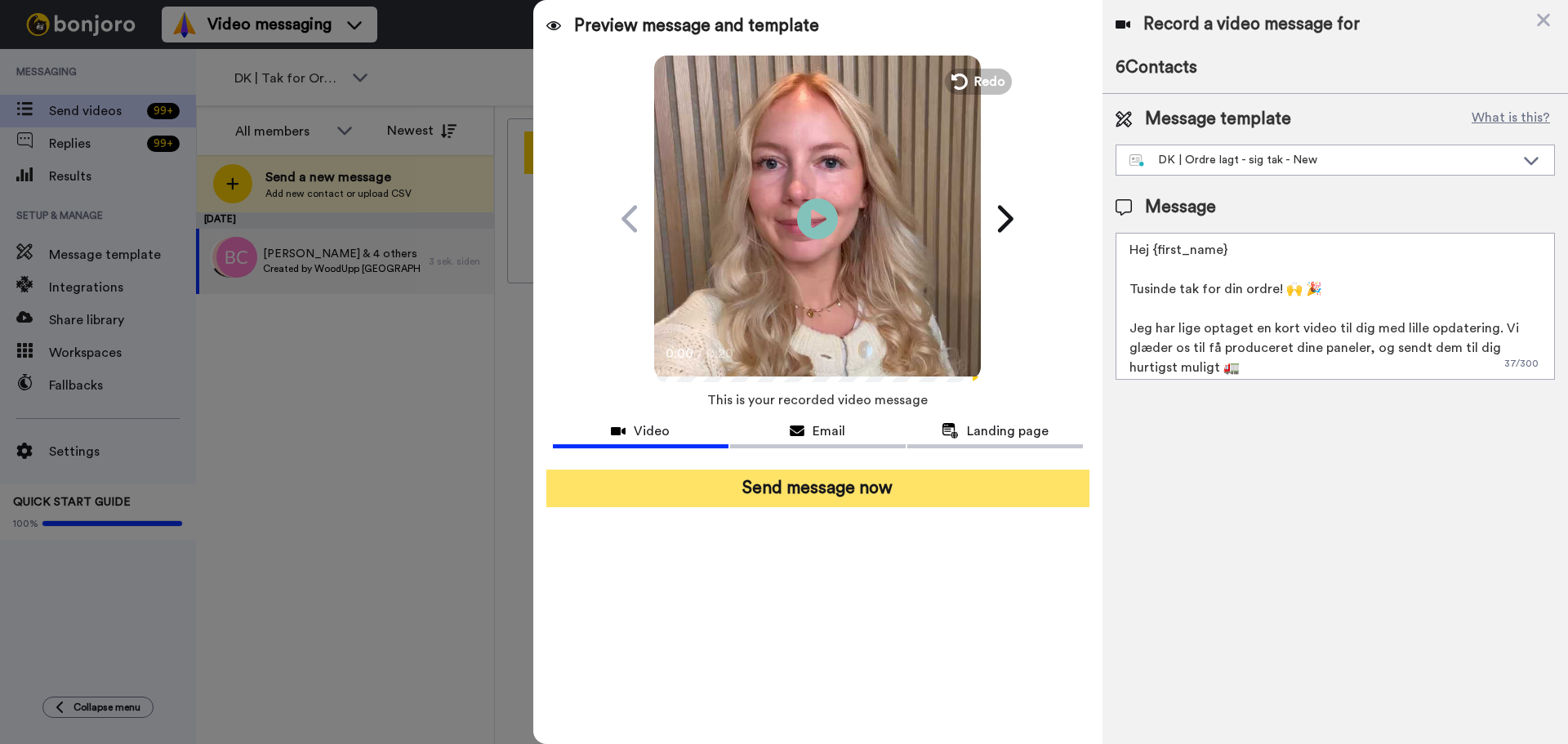
click at [868, 502] on button "Send message now" at bounding box center [818, 488] width 543 height 37
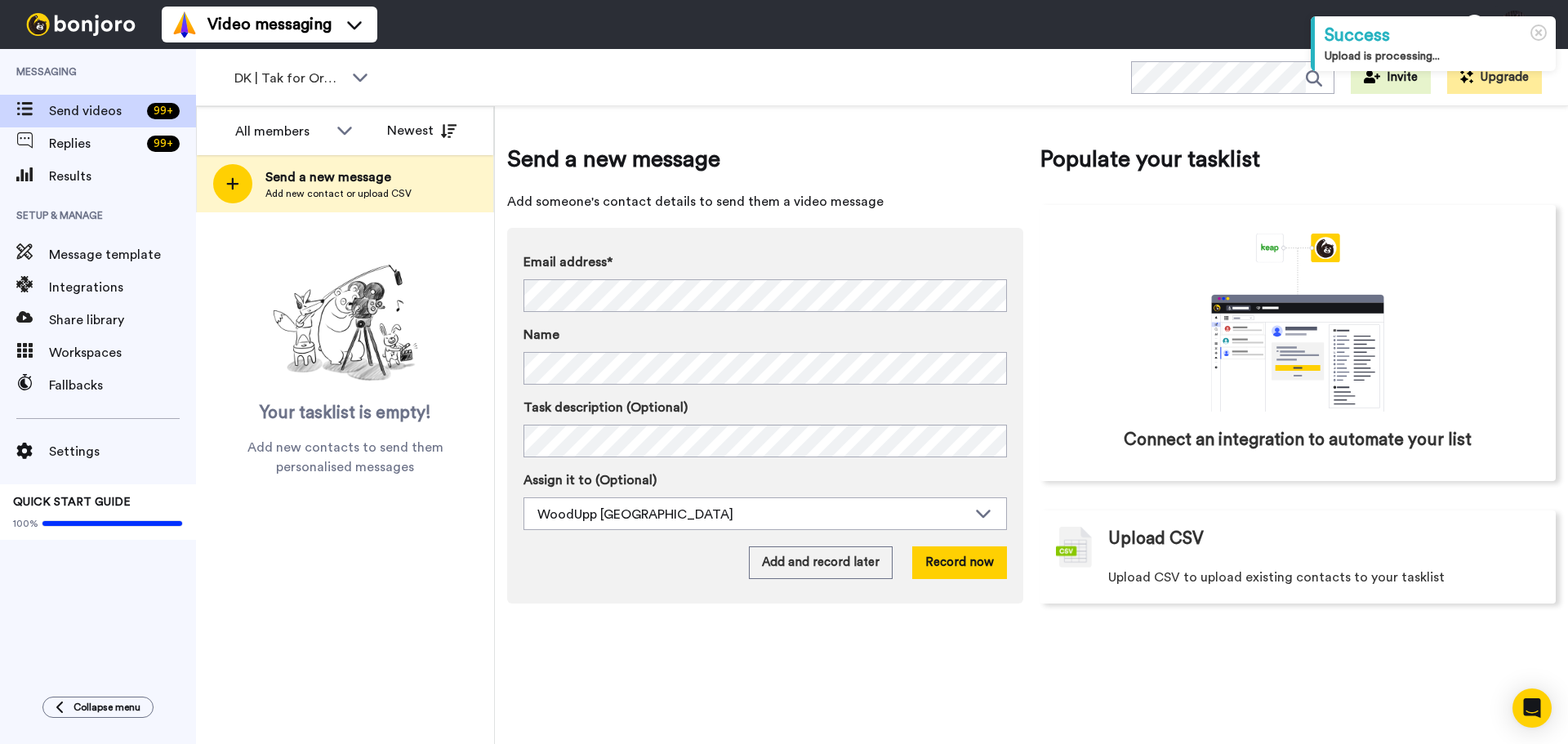
click at [471, 76] on div "DK | Tak for Ordre WORKSPACES View all All Thanking Woodupp NL Thanking Default…" at bounding box center [883, 78] width 1372 height 58
click at [357, 77] on icon at bounding box center [359, 78] width 14 height 9
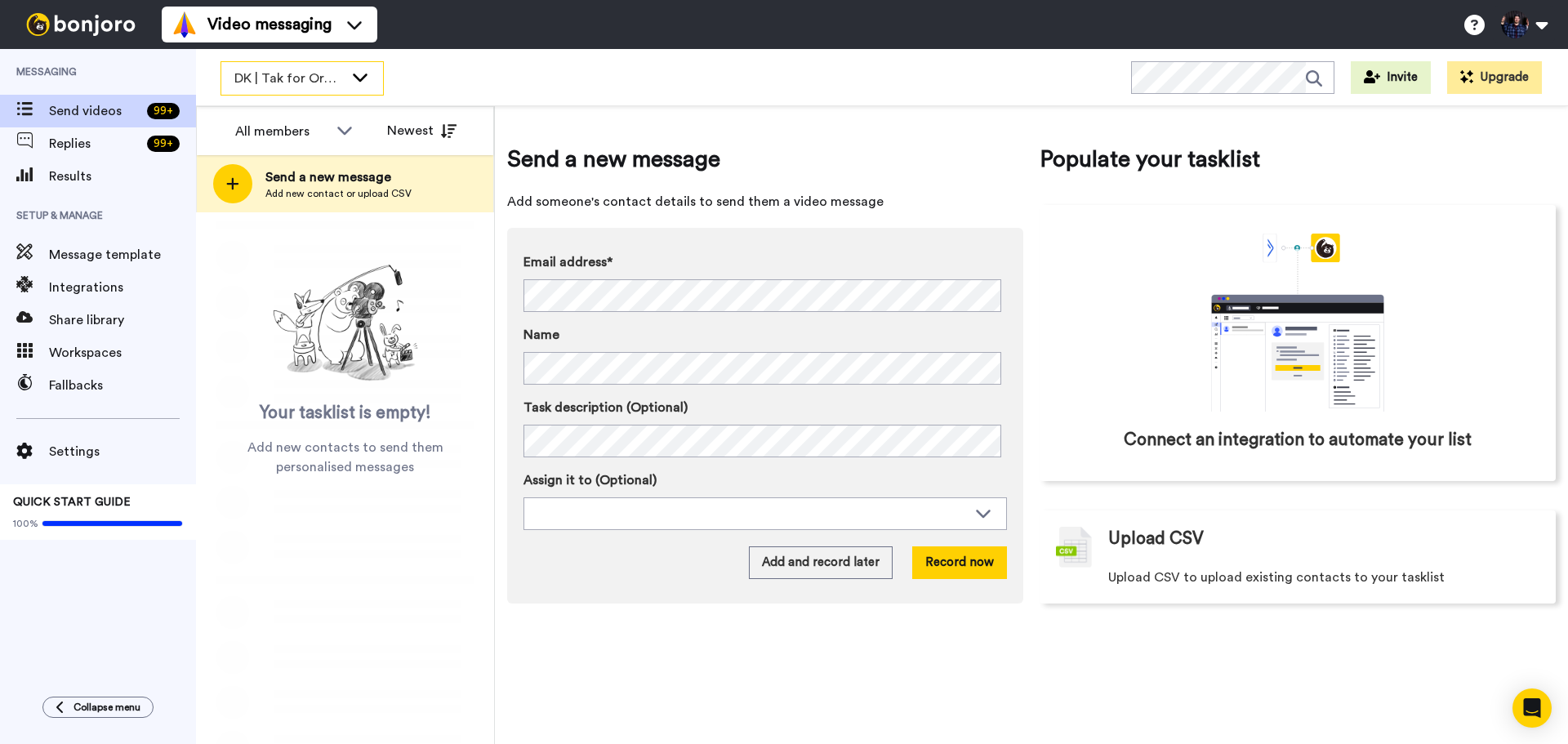
click at [361, 79] on icon at bounding box center [359, 78] width 14 height 9
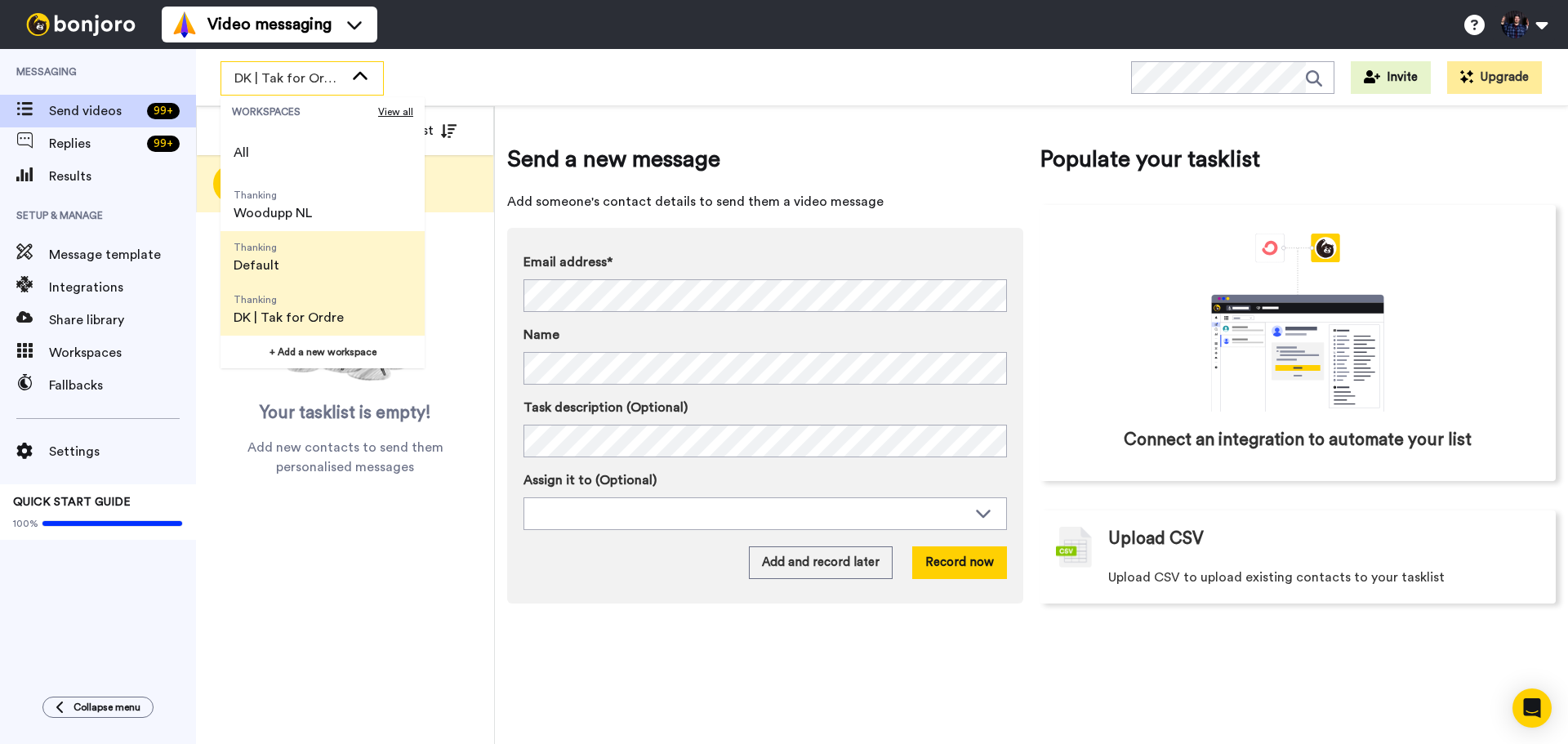
scroll to position [81, 0]
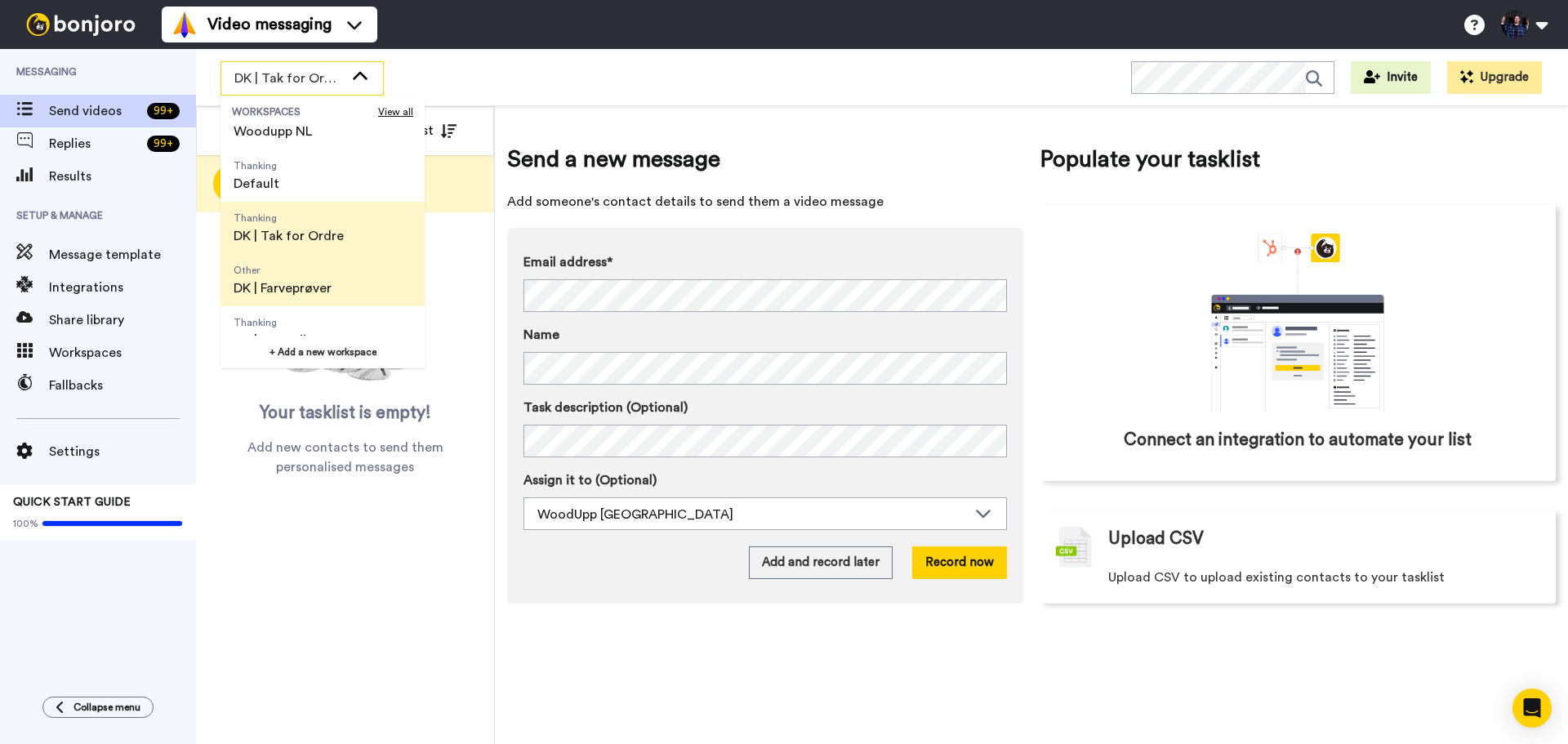
click at [356, 281] on li "Other DK | Farveprøver" at bounding box center [322, 280] width 204 height 53
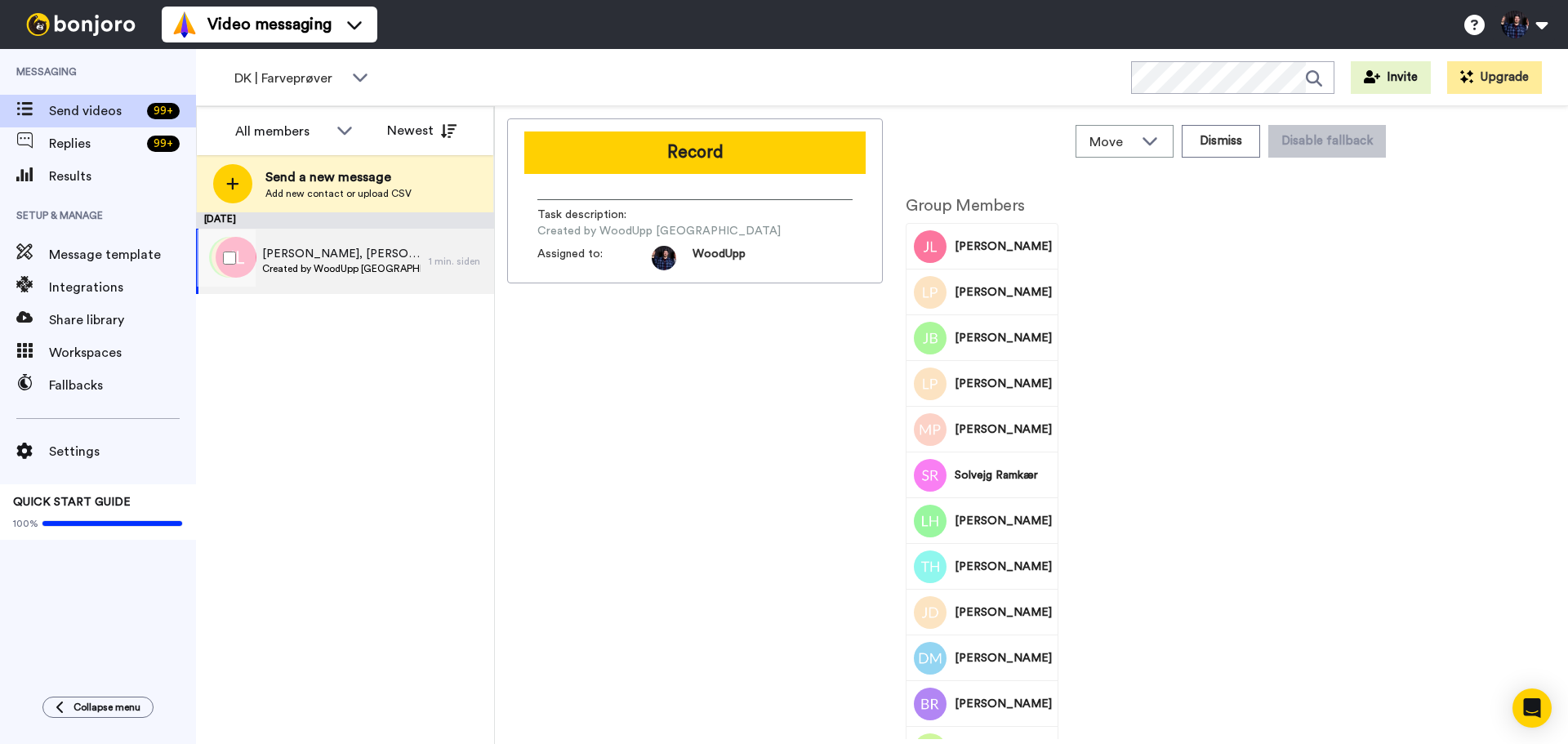
click at [410, 267] on span "Created by WoodUpp [GEOGRAPHIC_DATA]" at bounding box center [341, 269] width 158 height 13
click at [1152, 142] on icon at bounding box center [1149, 141] width 14 height 9
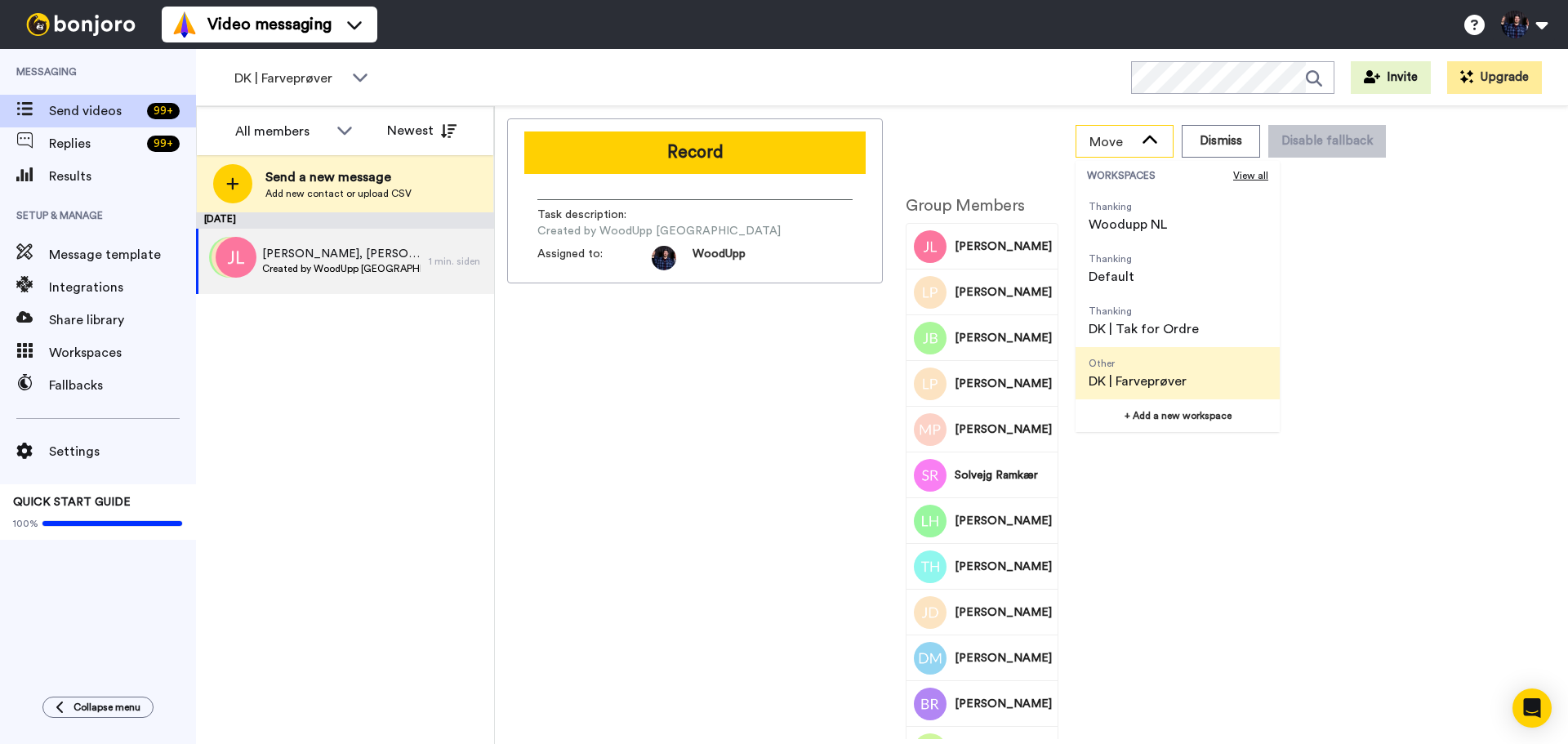
click at [1152, 142] on icon at bounding box center [1150, 140] width 19 height 16
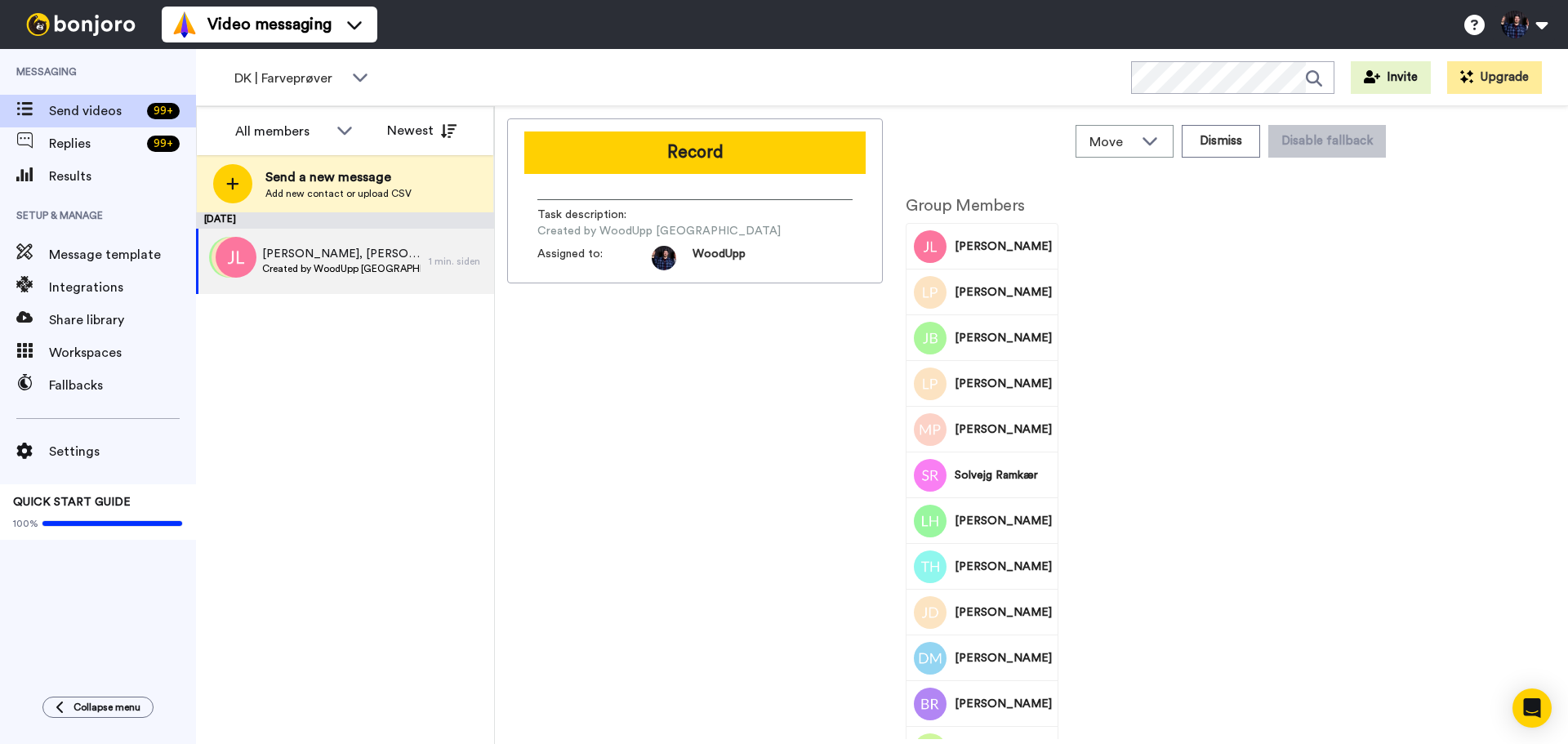
click at [1179, 433] on div "Group Members [PERSON_NAME] [PERSON_NAME] [PERSON_NAME] [PERSON_NAME] [PERSON_N…" at bounding box center [1150, 553] width 490 height 746
click at [963, 193] on div "Group Members [PERSON_NAME] [PERSON_NAME] [PERSON_NAME] [PERSON_NAME] [PERSON_N…" at bounding box center [981, 553] width 177 height 746
click at [1223, 143] on button "Dismiss" at bounding box center [1221, 141] width 79 height 33
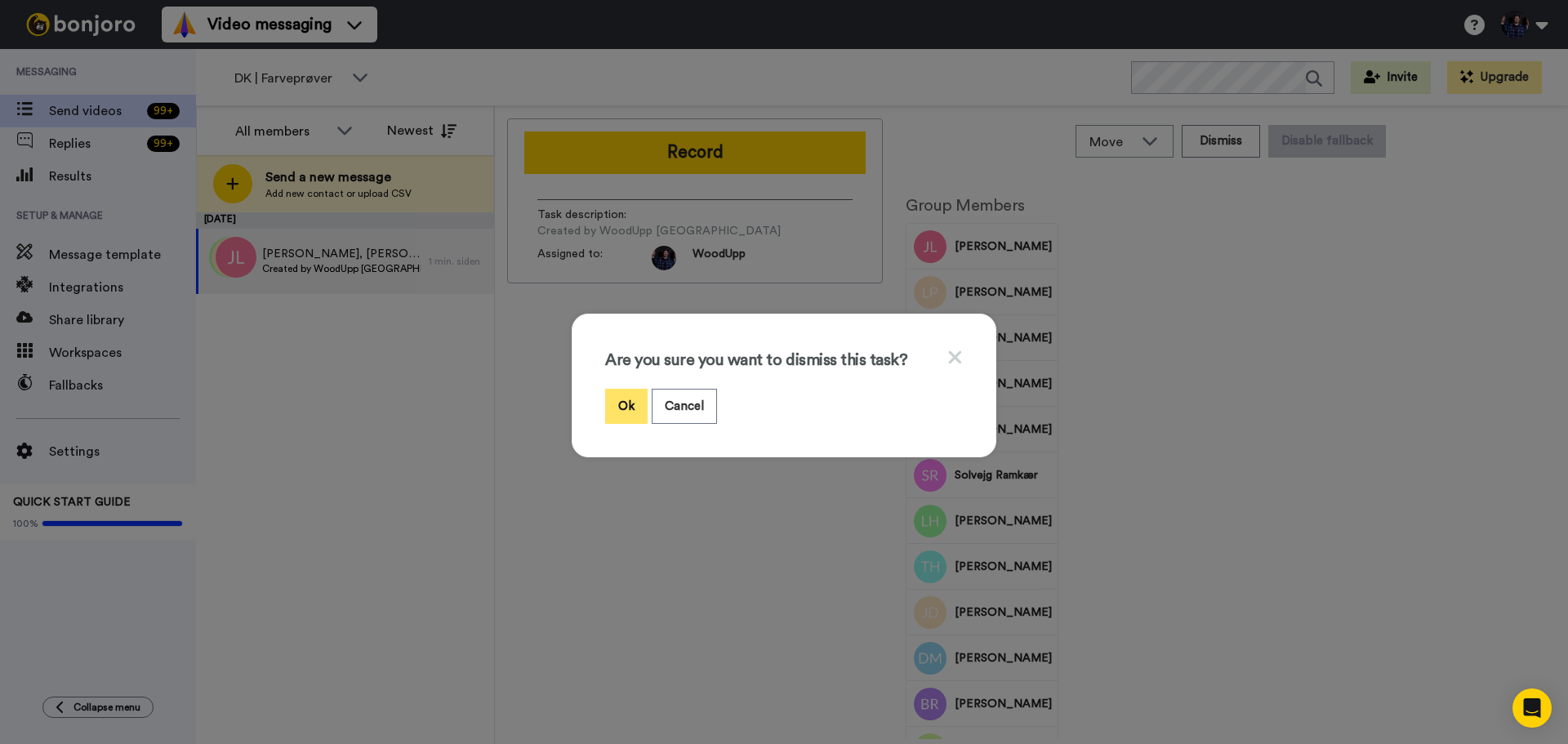
click at [614, 401] on button "Ok" at bounding box center [626, 407] width 42 height 35
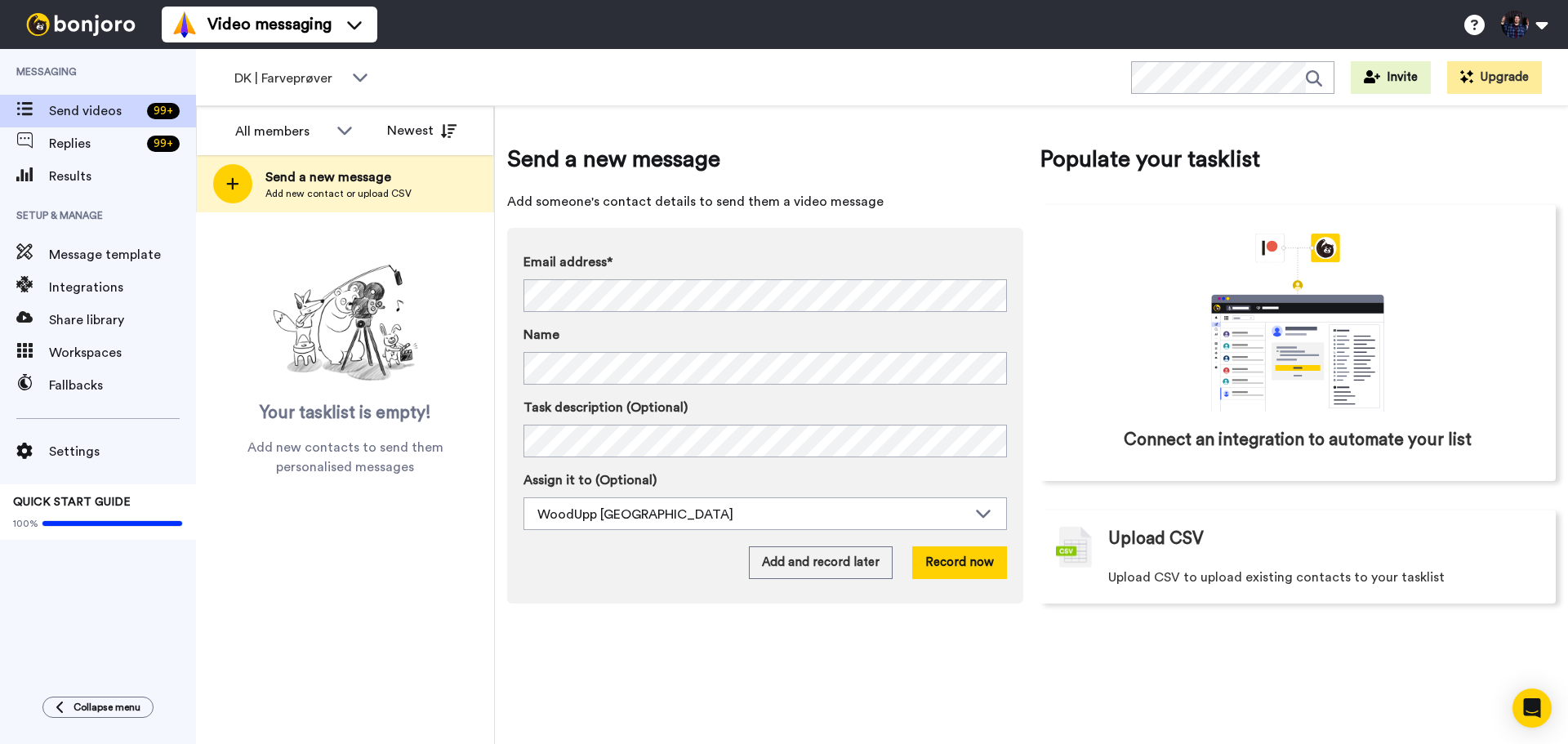
click at [571, 663] on div "Send a new message Add someone's contact details to send them a video message E…" at bounding box center [1031, 426] width 1073 height 639
click at [633, 77] on div "DK | Farveprøver WORKSPACES View all All Thanking Woodupp NL Thanking Default T…" at bounding box center [883, 78] width 1372 height 58
click at [313, 88] on div "DK | Farveprøver" at bounding box center [302, 79] width 162 height 33
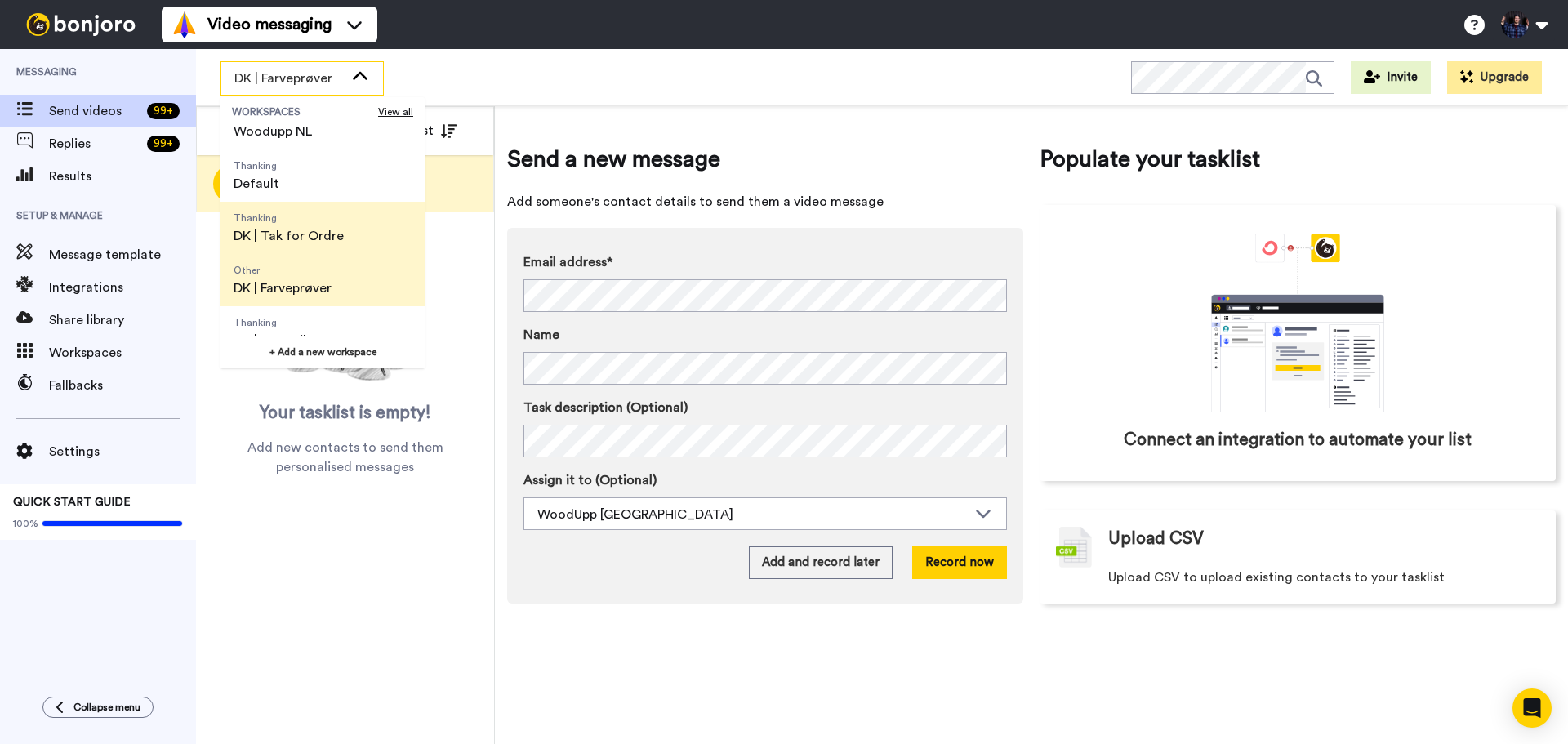
click at [341, 241] on span "Thanking DK | Tak for Ordre" at bounding box center [288, 227] width 136 height 53
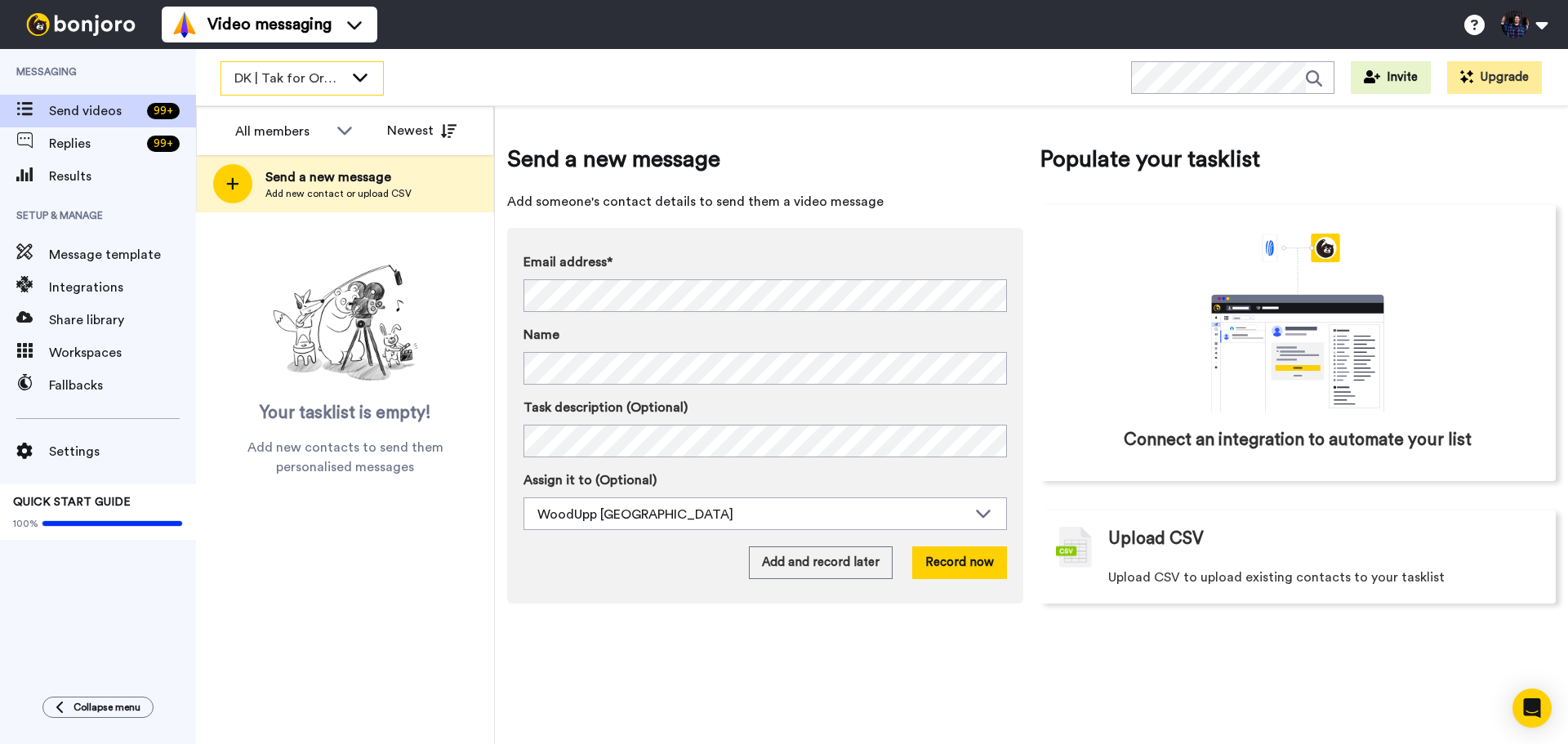
click at [348, 79] on div "DK | Tak for Ordre" at bounding box center [302, 79] width 162 height 33
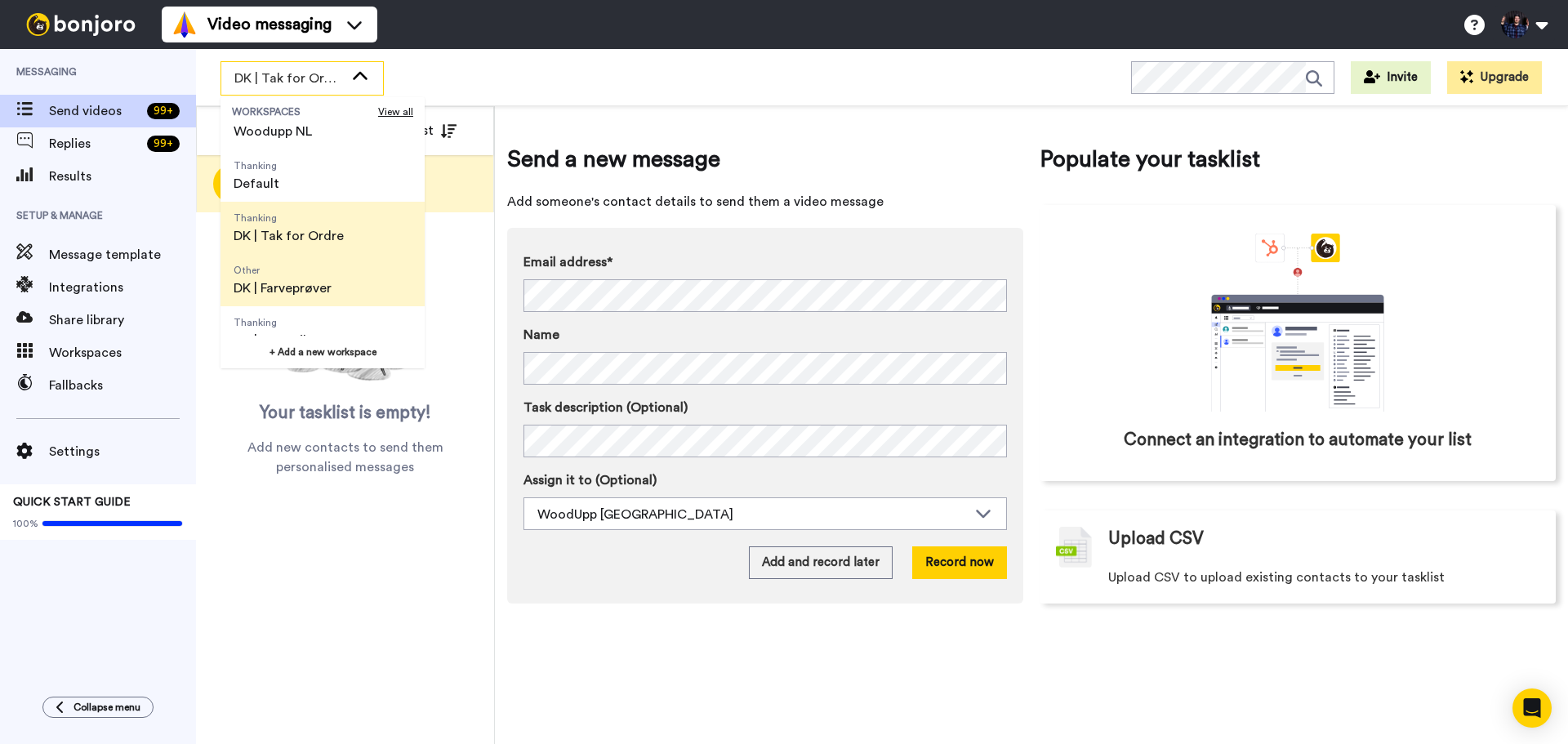
click at [345, 303] on li "Other DK | Farveprøver" at bounding box center [322, 280] width 204 height 53
